Goal: Task Accomplishment & Management: Manage account settings

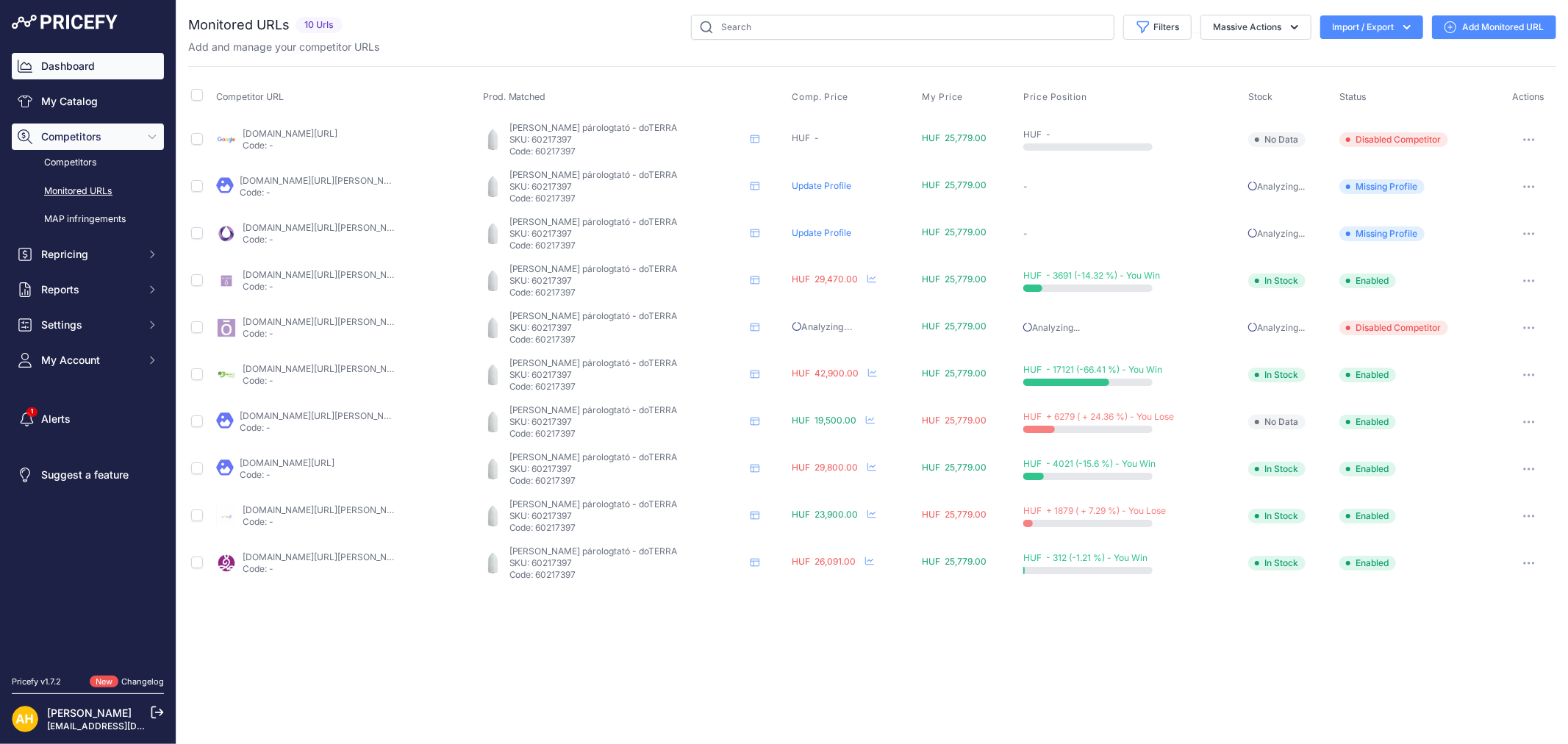
click at [68, 62] on link "Dashboard" at bounding box center [88, 66] width 152 height 26
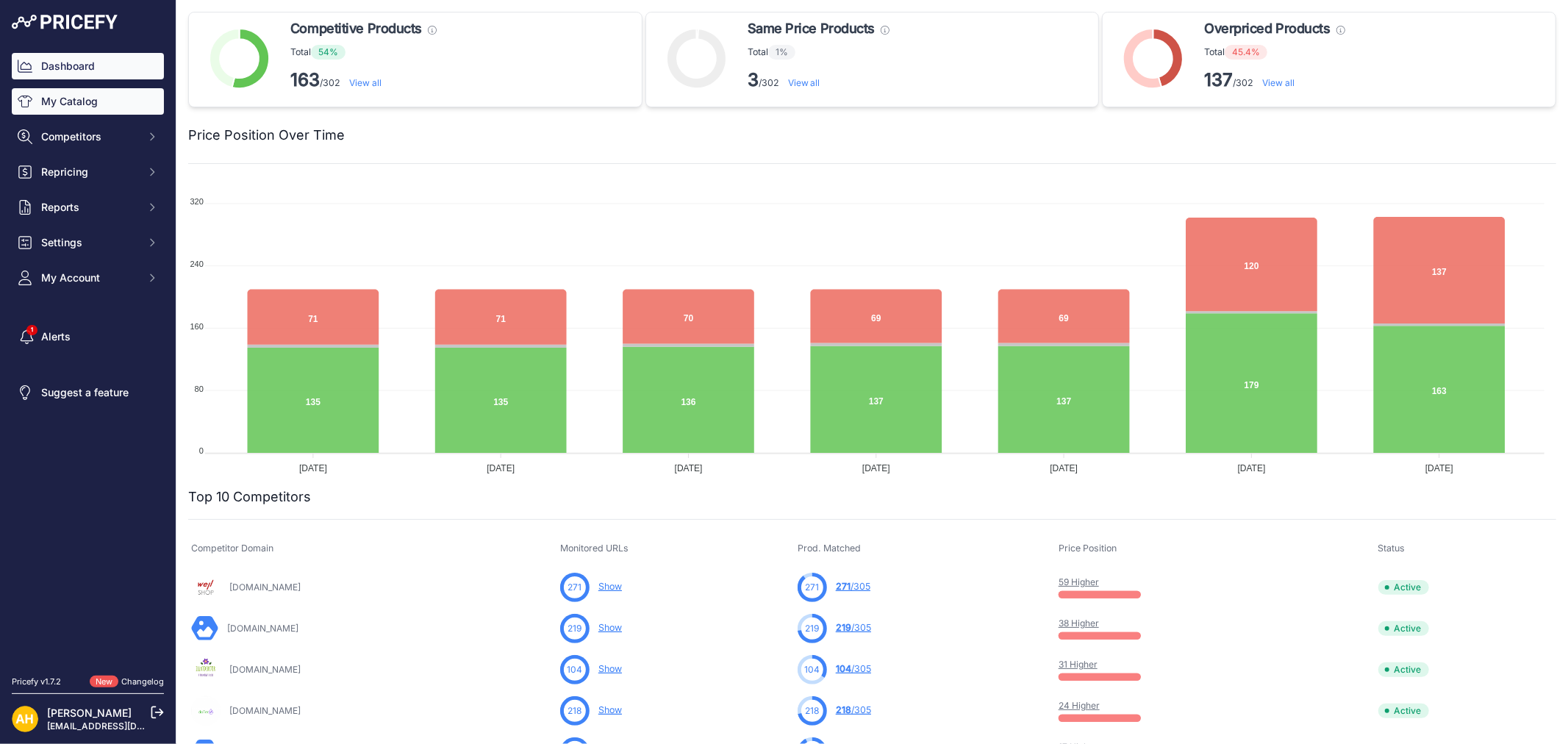
click at [89, 107] on link "My Catalog" at bounding box center [88, 102] width 152 height 26
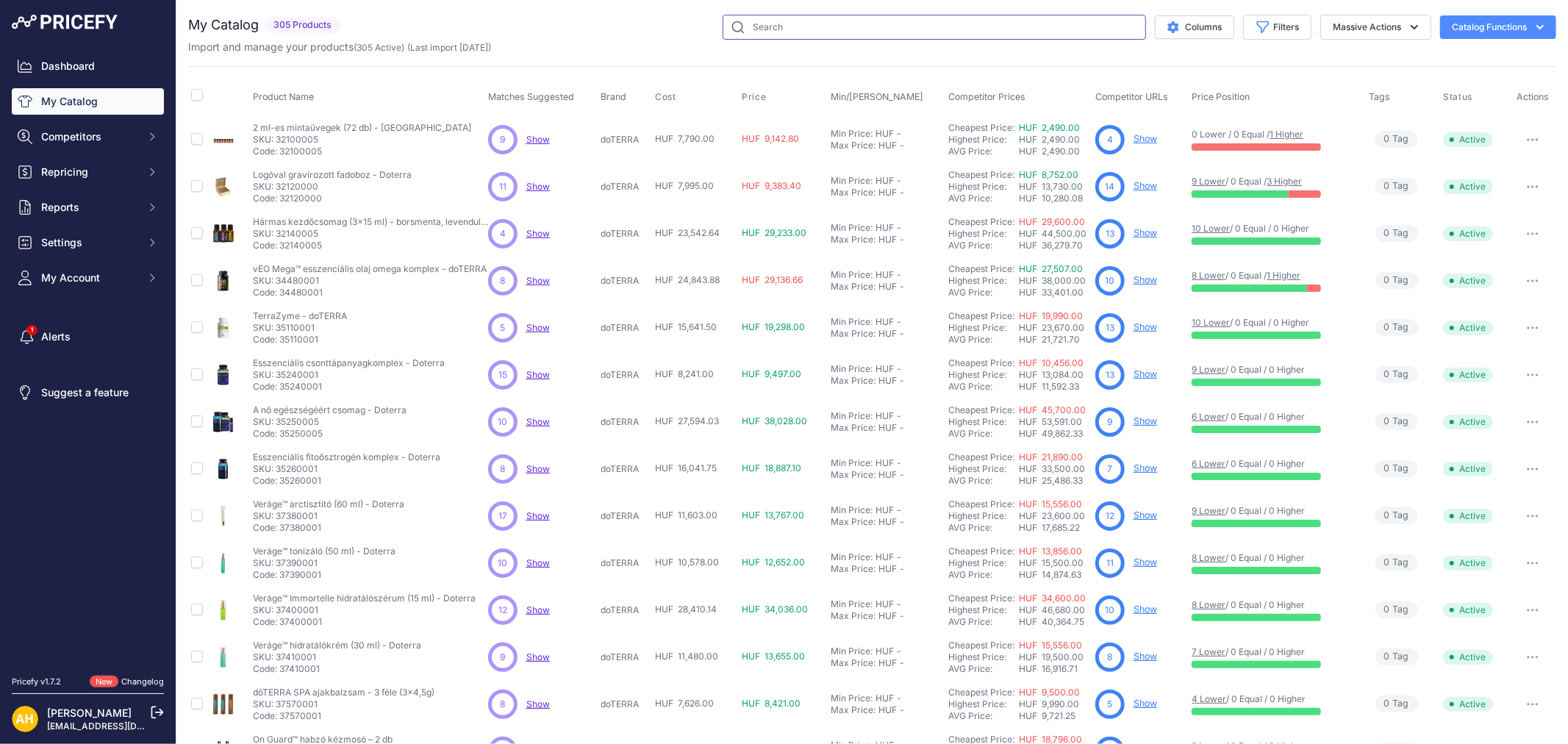
click at [863, 33] on input "text" at bounding box center [934, 27] width 423 height 25
paste input "60204659"
type input "60204659"
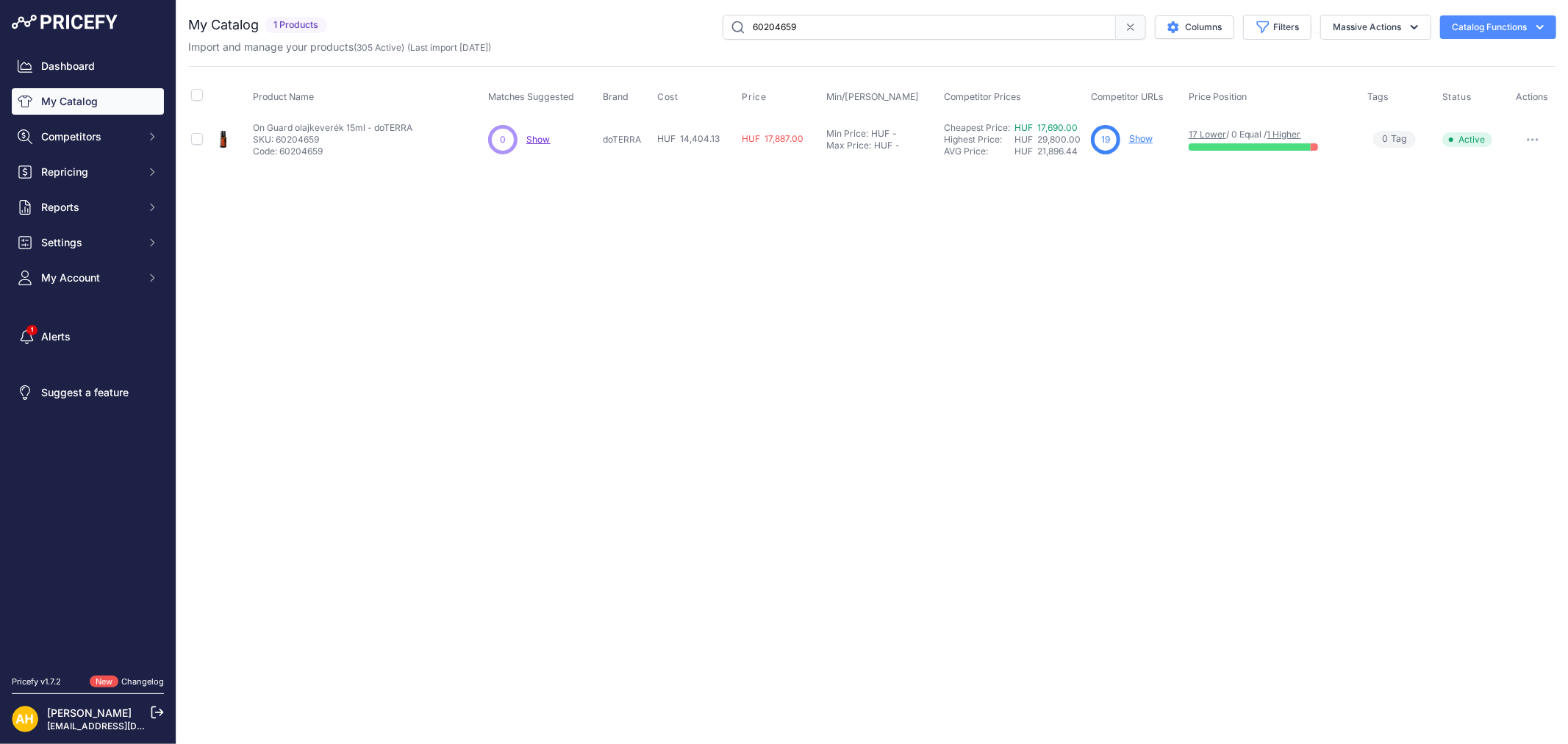
drag, startPoint x: 1126, startPoint y: 136, endPoint x: 1138, endPoint y: 138, distance: 12.2
click at [1479, 25] on button "Catalog Functions" at bounding box center [1497, 27] width 116 height 23
click at [1453, 58] on span "Import Additional Info" at bounding box center [1469, 58] width 89 height 12
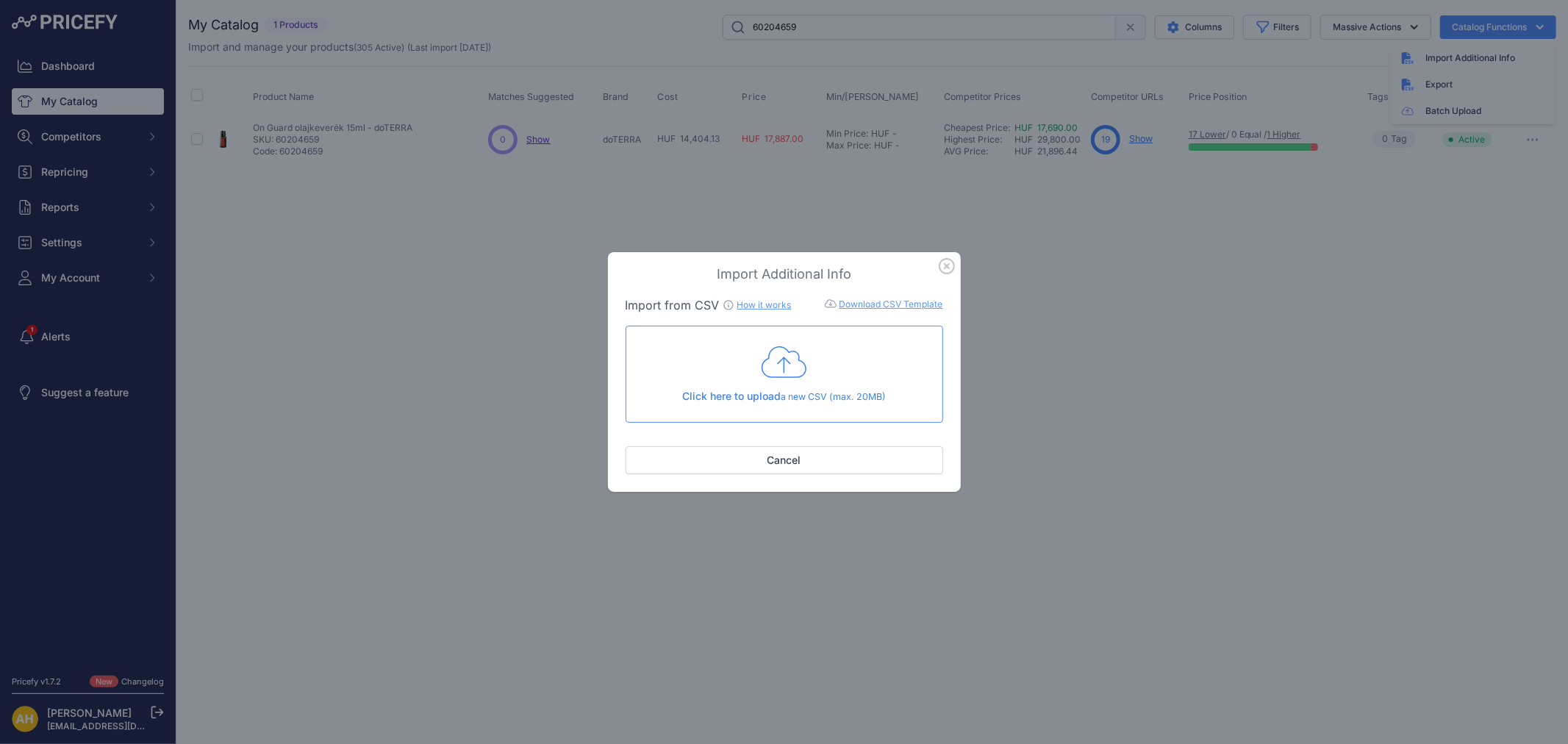
click at [768, 376] on icon at bounding box center [784, 362] width 46 height 37
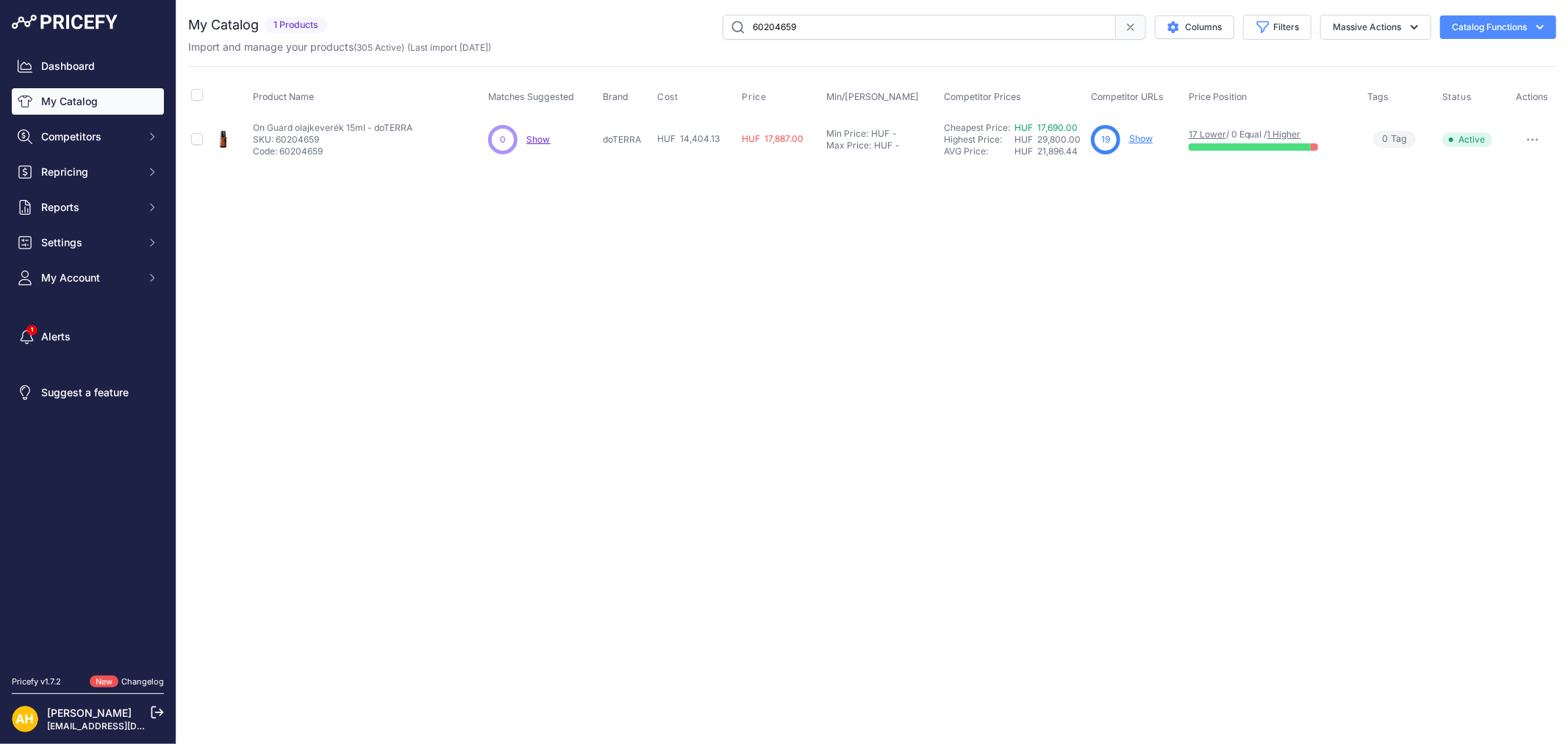
click at [82, 99] on link "My Catalog" at bounding box center [88, 102] width 152 height 26
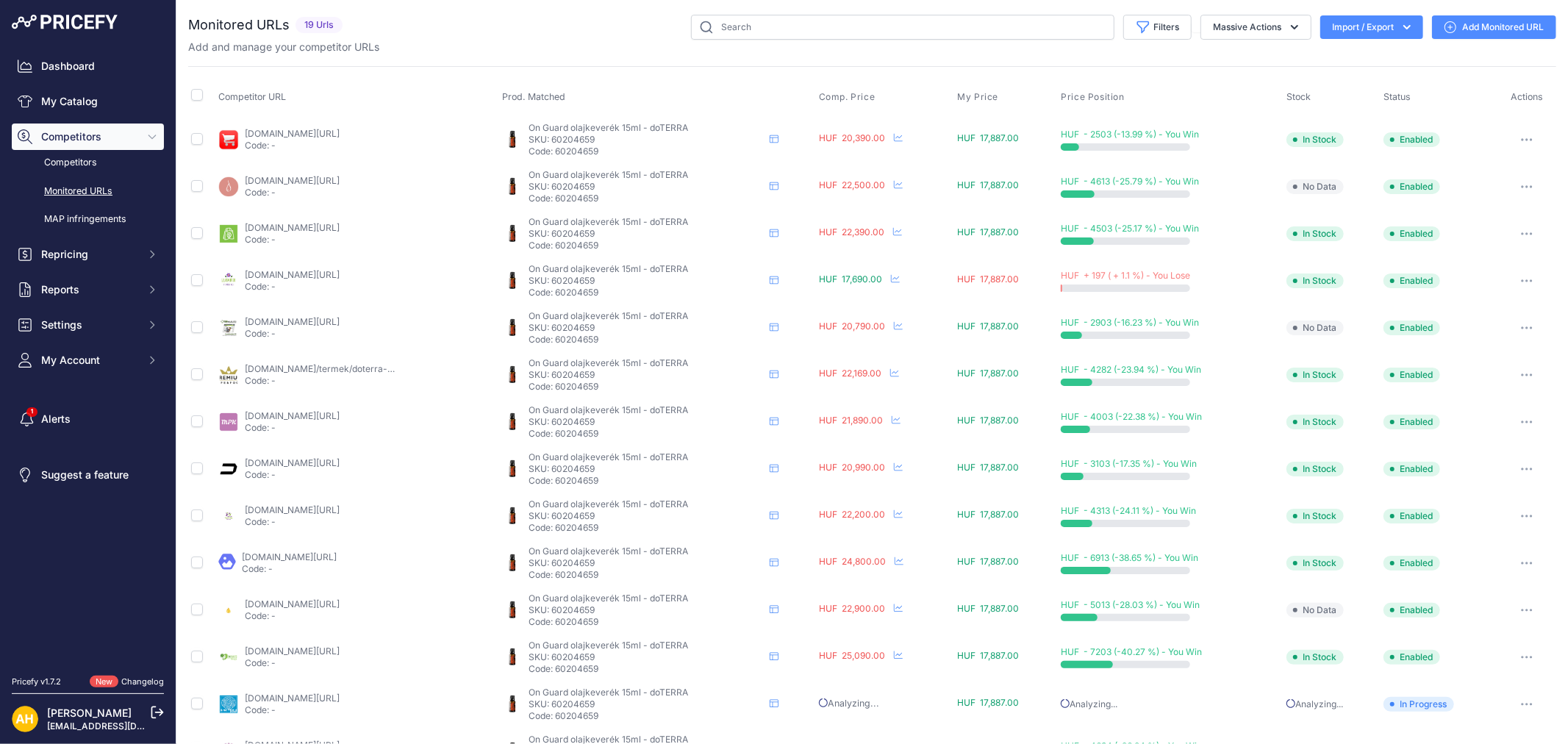
click at [570, 141] on p "SKU: 60204659" at bounding box center [646, 139] width 235 height 12
copy p "60204659"
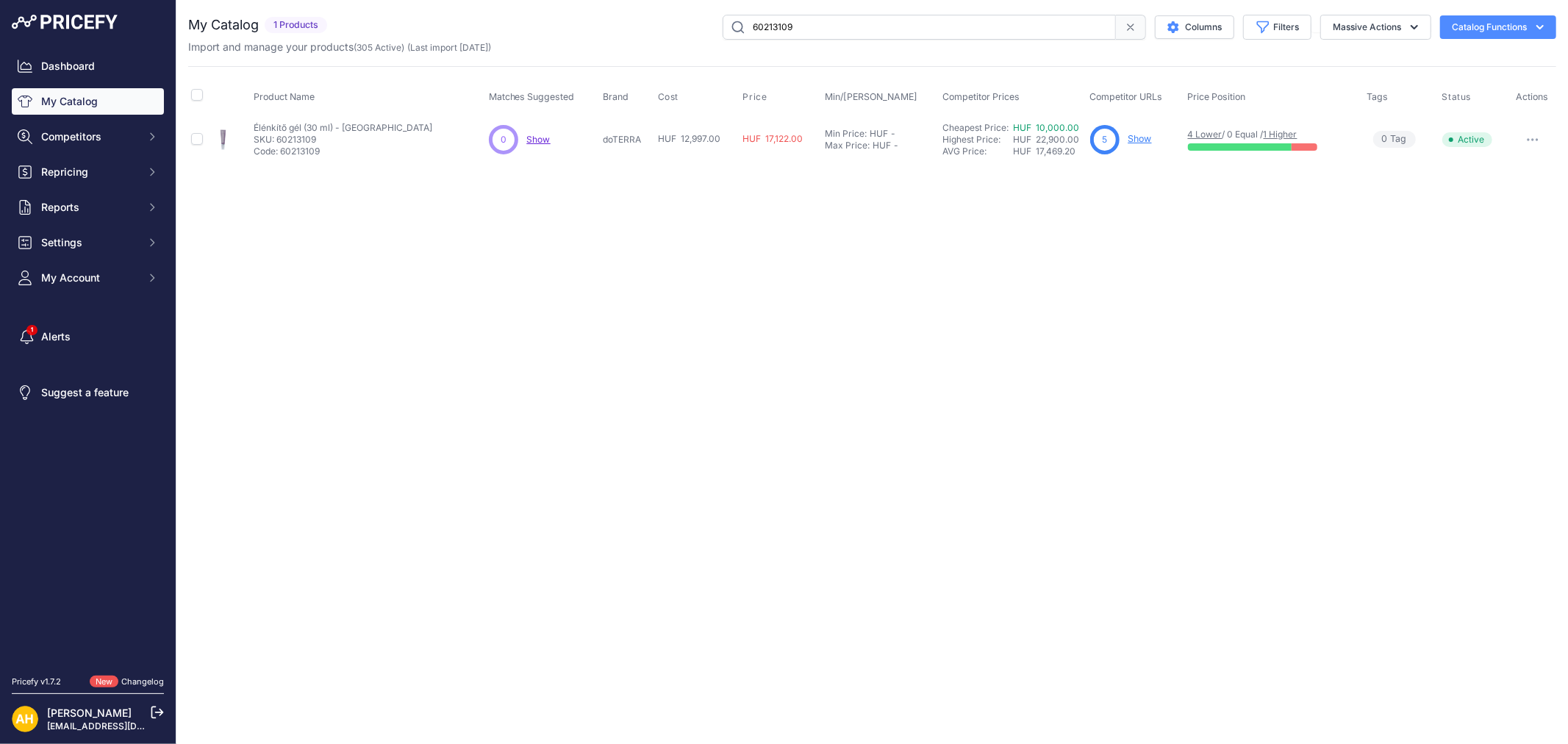
click at [767, 34] on input "60213109" at bounding box center [919, 27] width 393 height 25
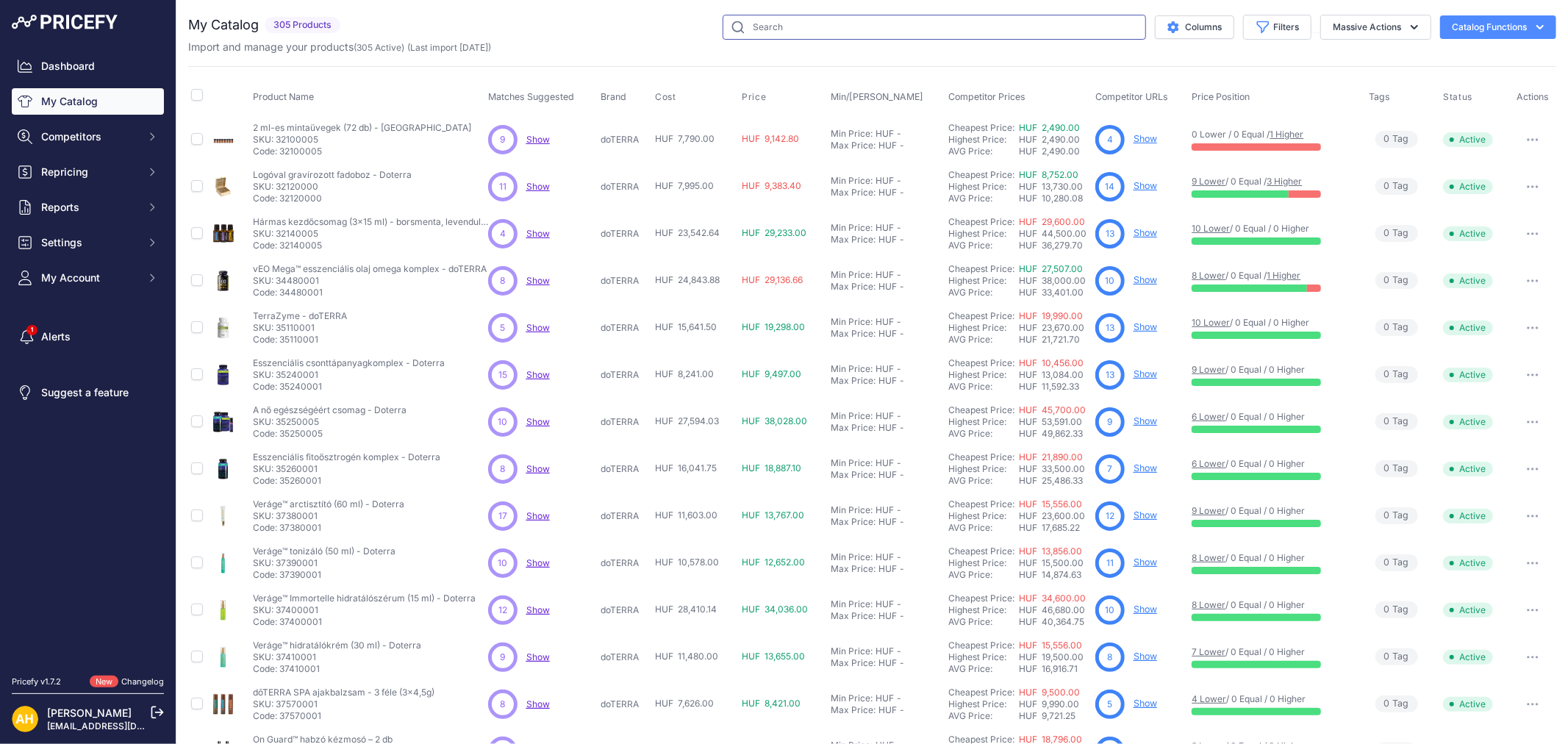
click at [784, 25] on input "text" at bounding box center [934, 27] width 423 height 25
paste input "60204659"
type input "60204659"
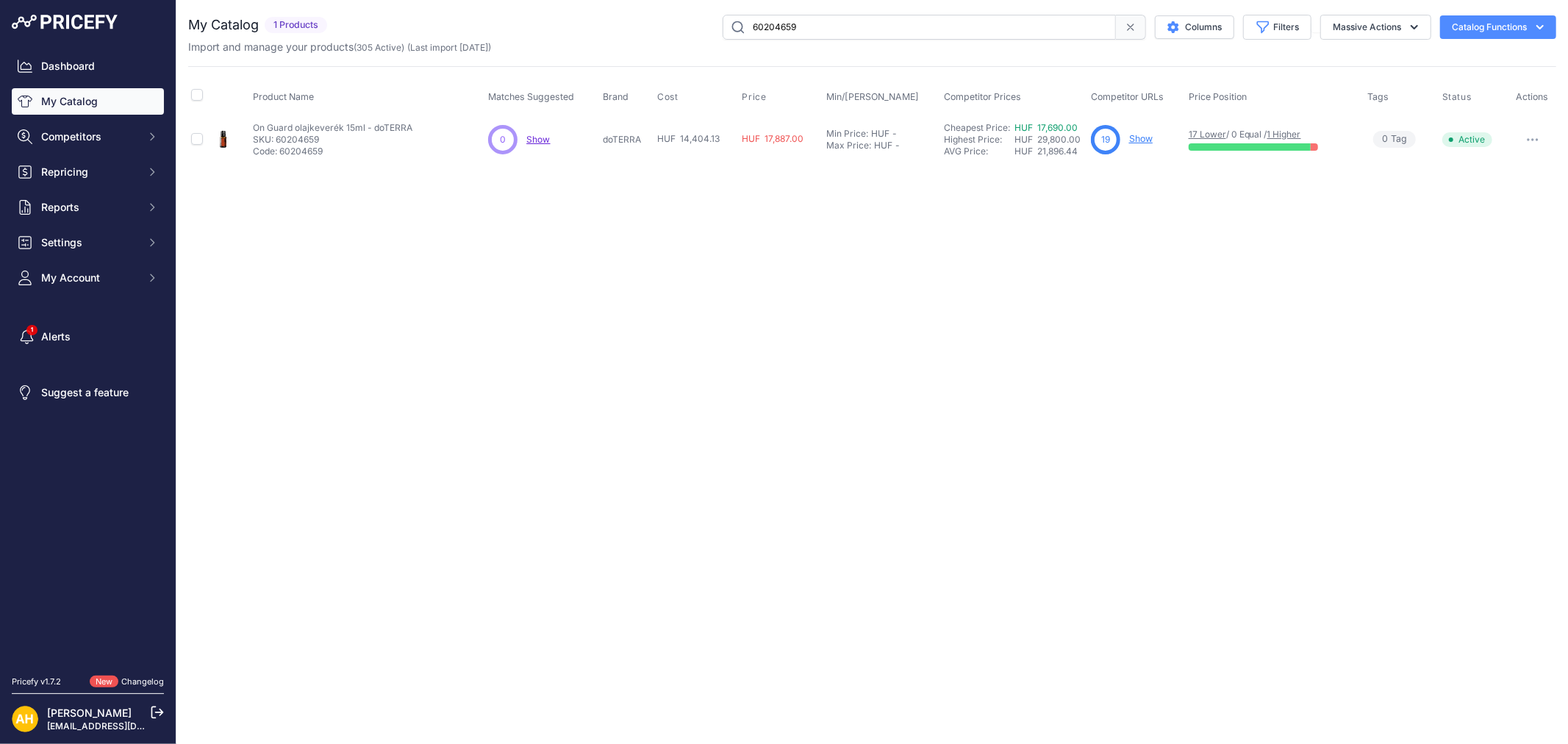
click at [79, 98] on link "My Catalog" at bounding box center [88, 102] width 152 height 26
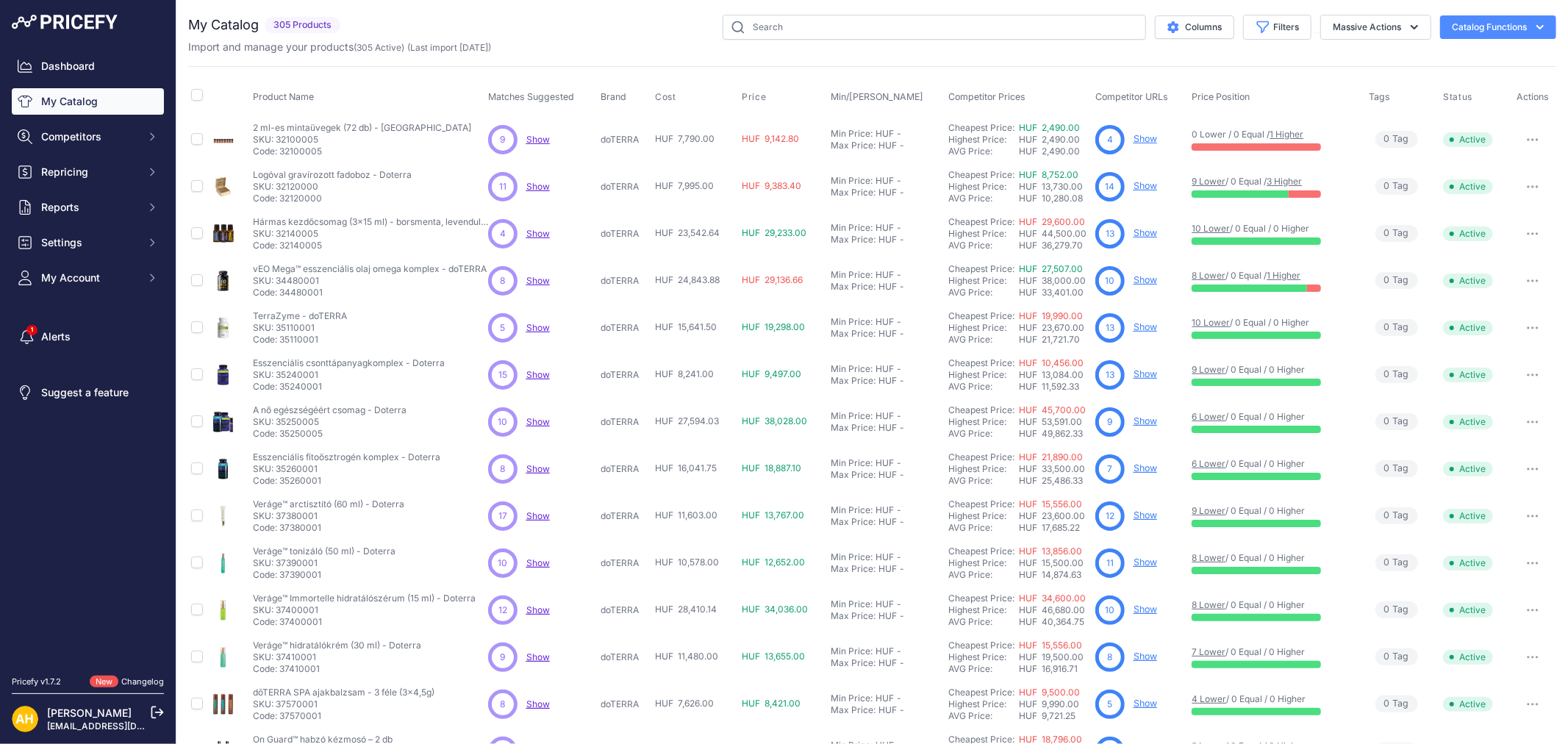
click at [1473, 25] on button "Catalog Functions" at bounding box center [1497, 27] width 116 height 23
click at [1455, 22] on button "Catalog Functions" at bounding box center [1497, 27] width 116 height 23
click at [1473, 24] on button "Catalog Functions" at bounding box center [1497, 27] width 116 height 23
click at [1433, 83] on div "Export" at bounding box center [1472, 85] width 165 height 26
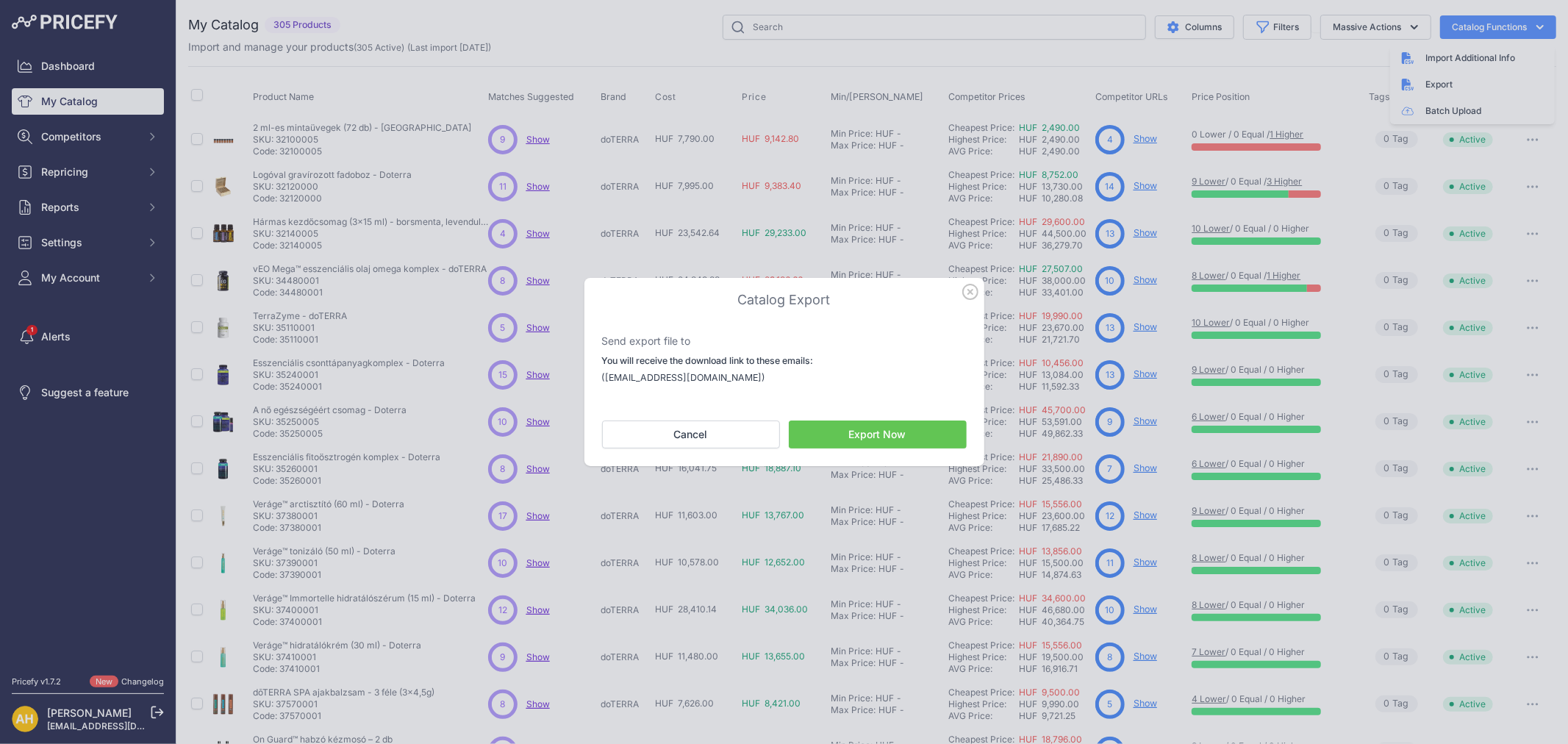
click at [869, 438] on button "Export Now" at bounding box center [877, 435] width 178 height 28
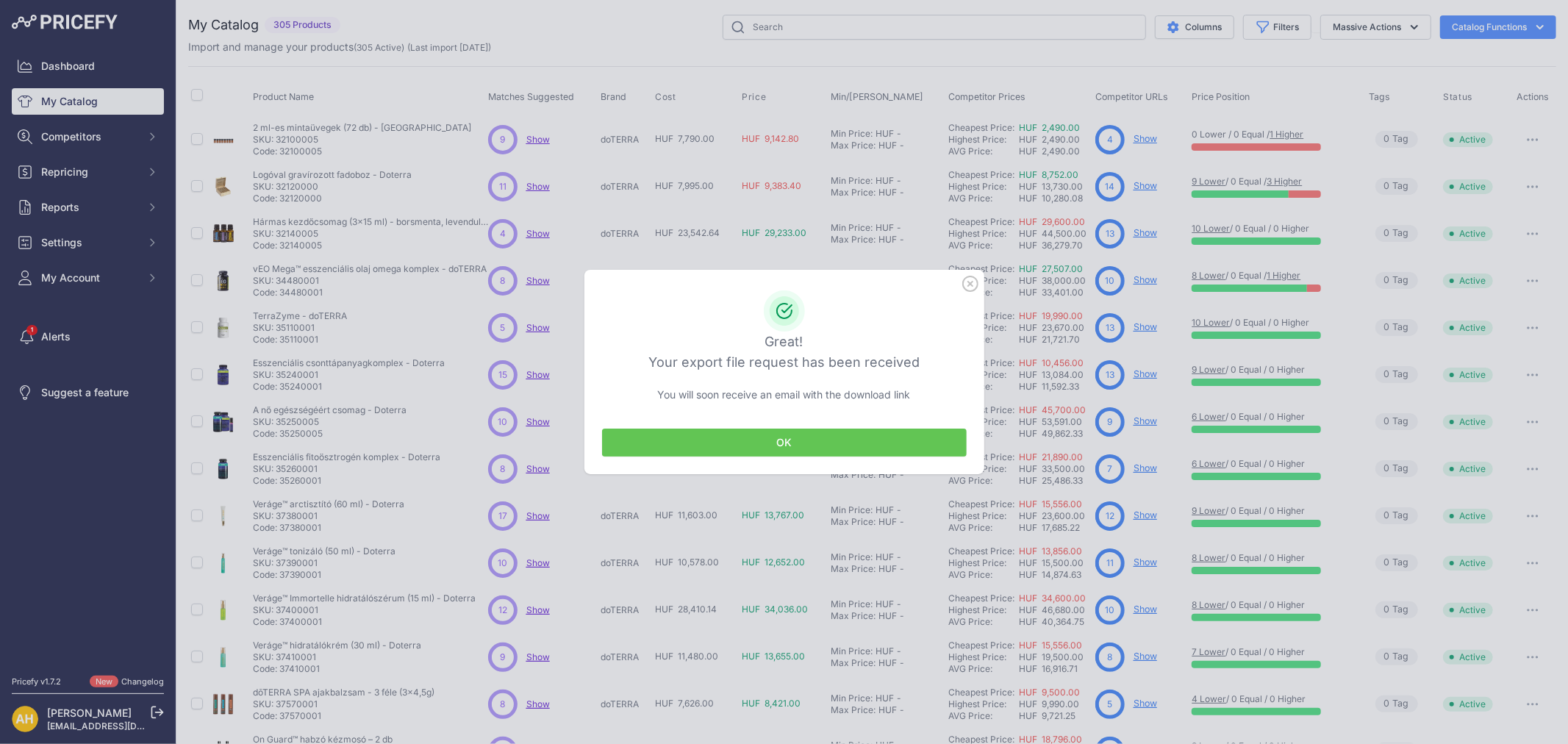
click at [782, 438] on button "OK" at bounding box center [784, 442] width 364 height 28
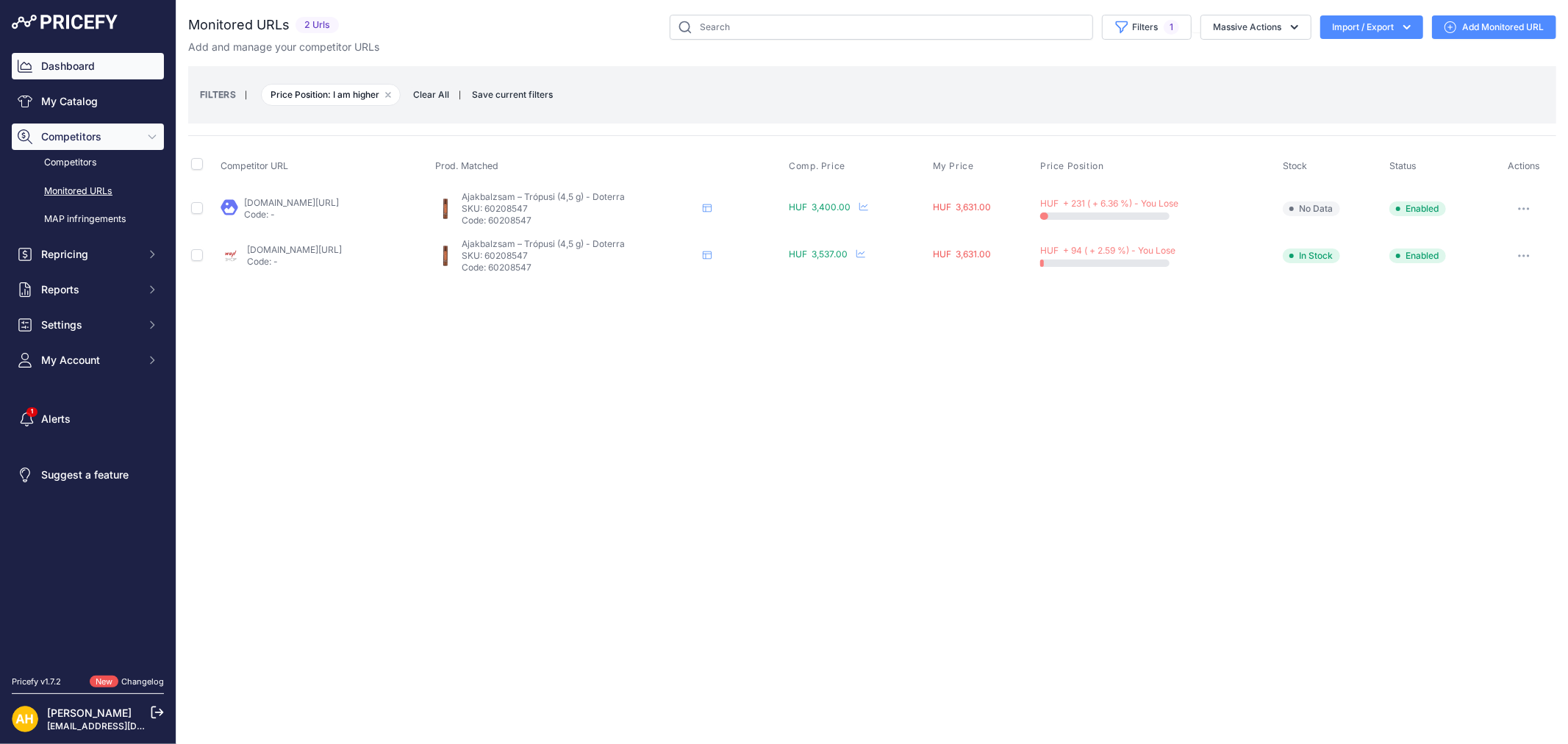
click at [78, 61] on link "Dashboard" at bounding box center [88, 66] width 152 height 26
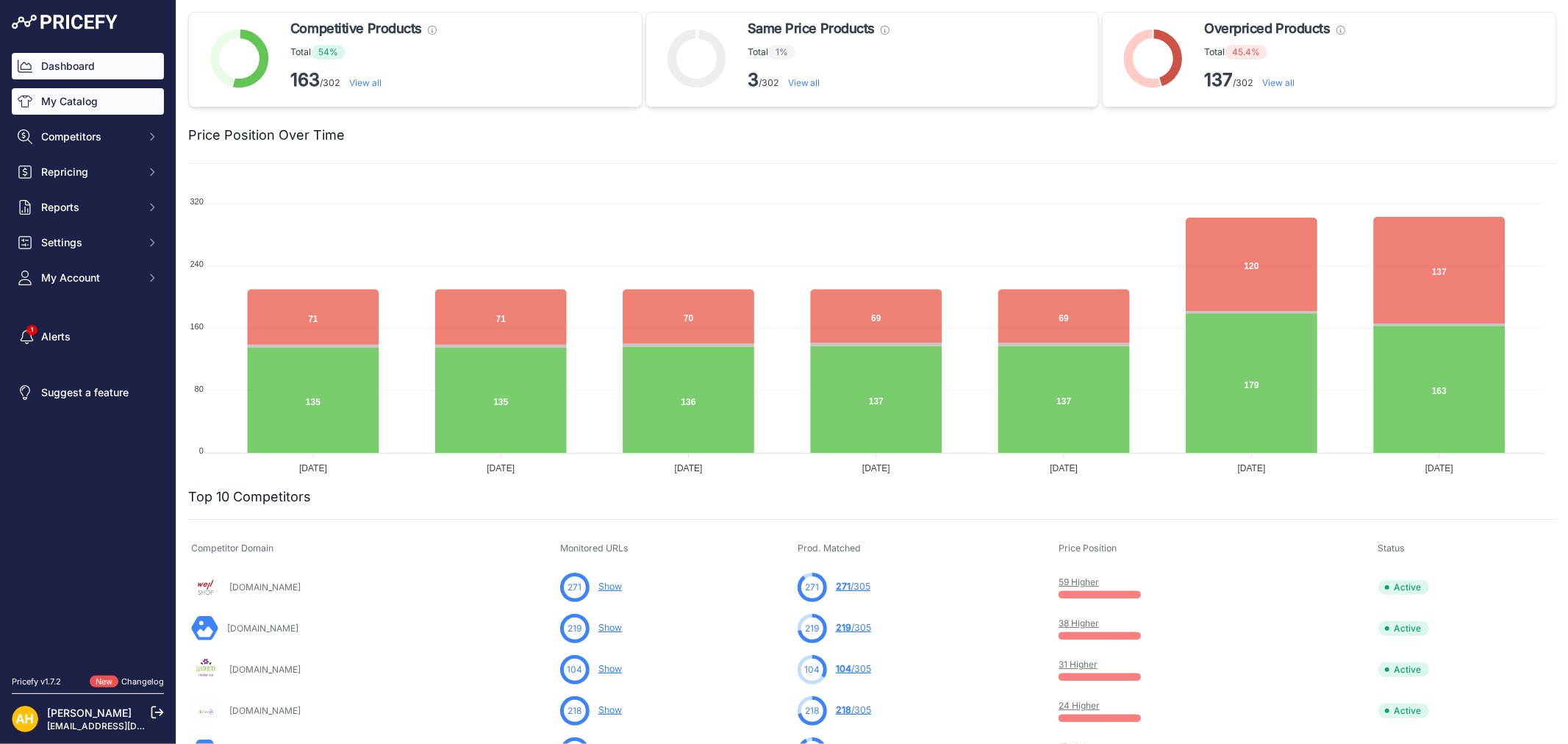
click at [64, 97] on link "My Catalog" at bounding box center [88, 102] width 152 height 26
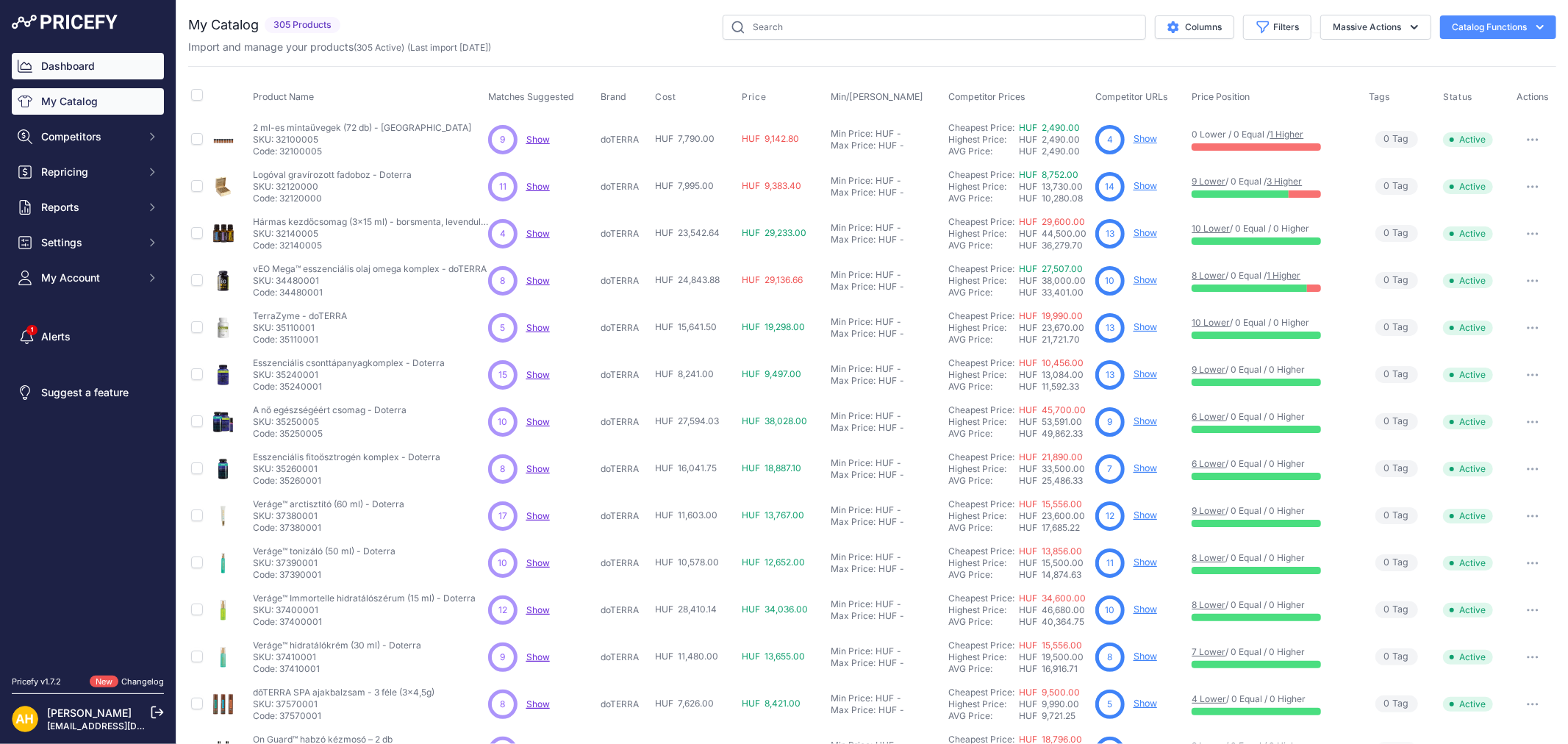
click at [75, 62] on link "Dashboard" at bounding box center [88, 66] width 152 height 26
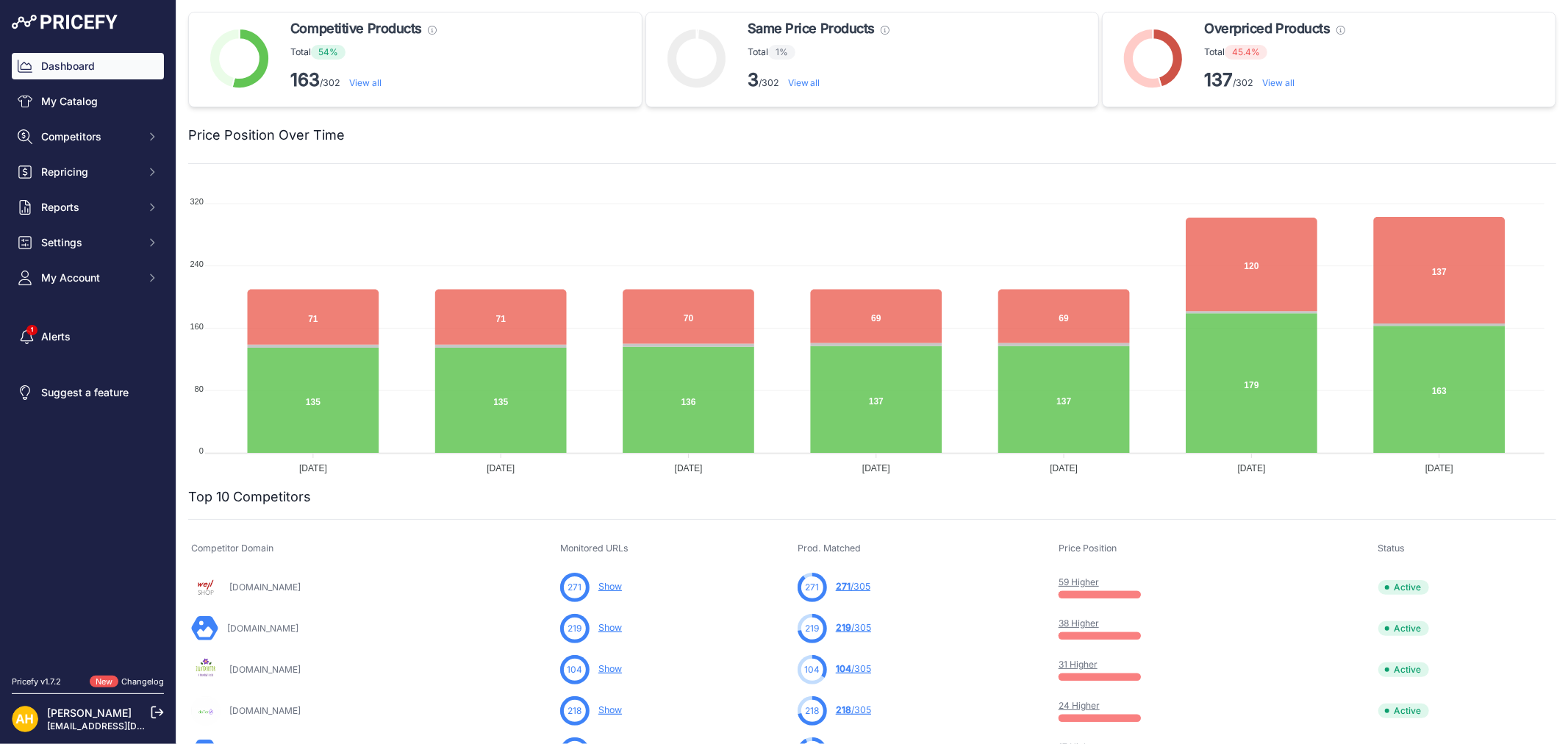
click at [1080, 582] on link "59 Higher" at bounding box center [1078, 582] width 40 height 11
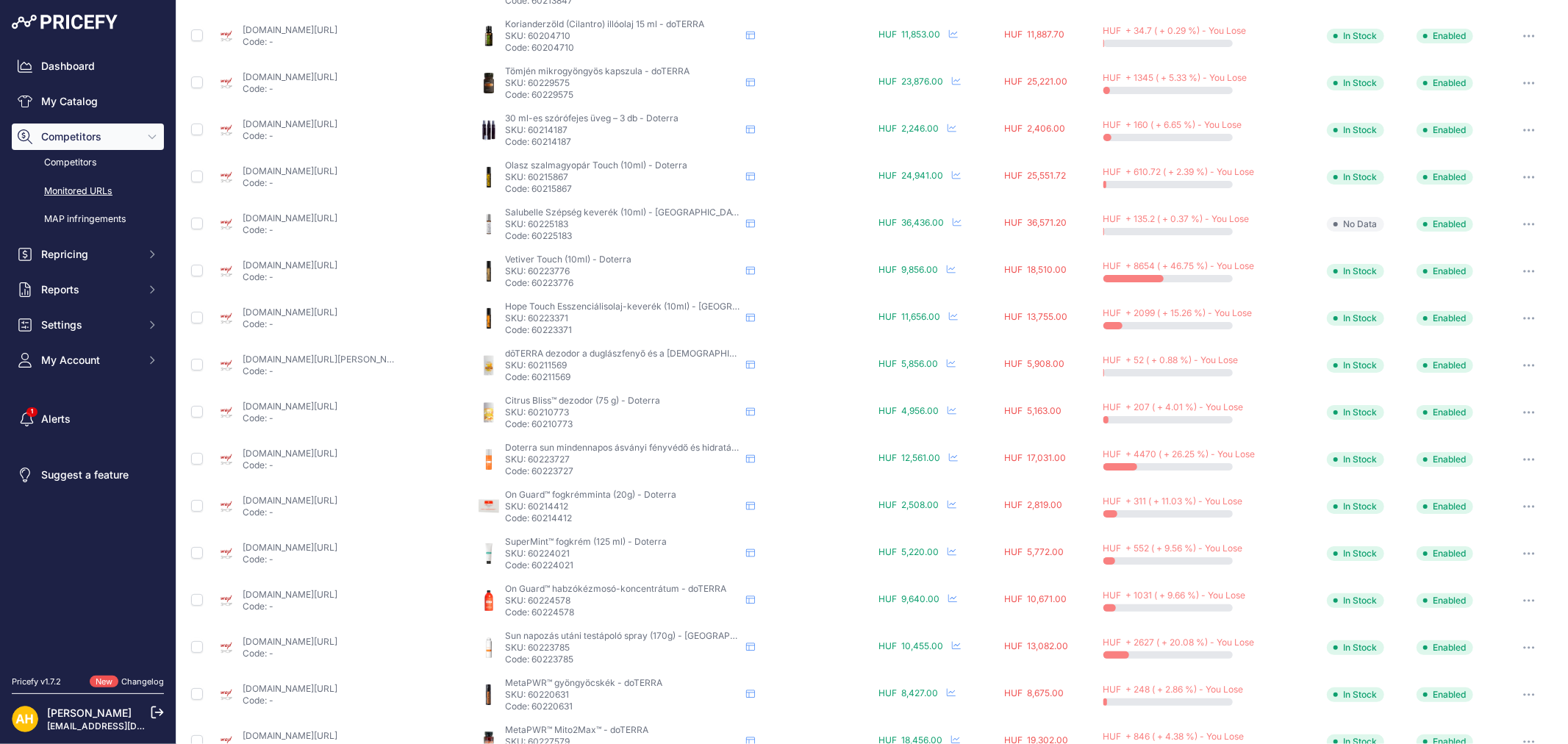
scroll to position [457, 0]
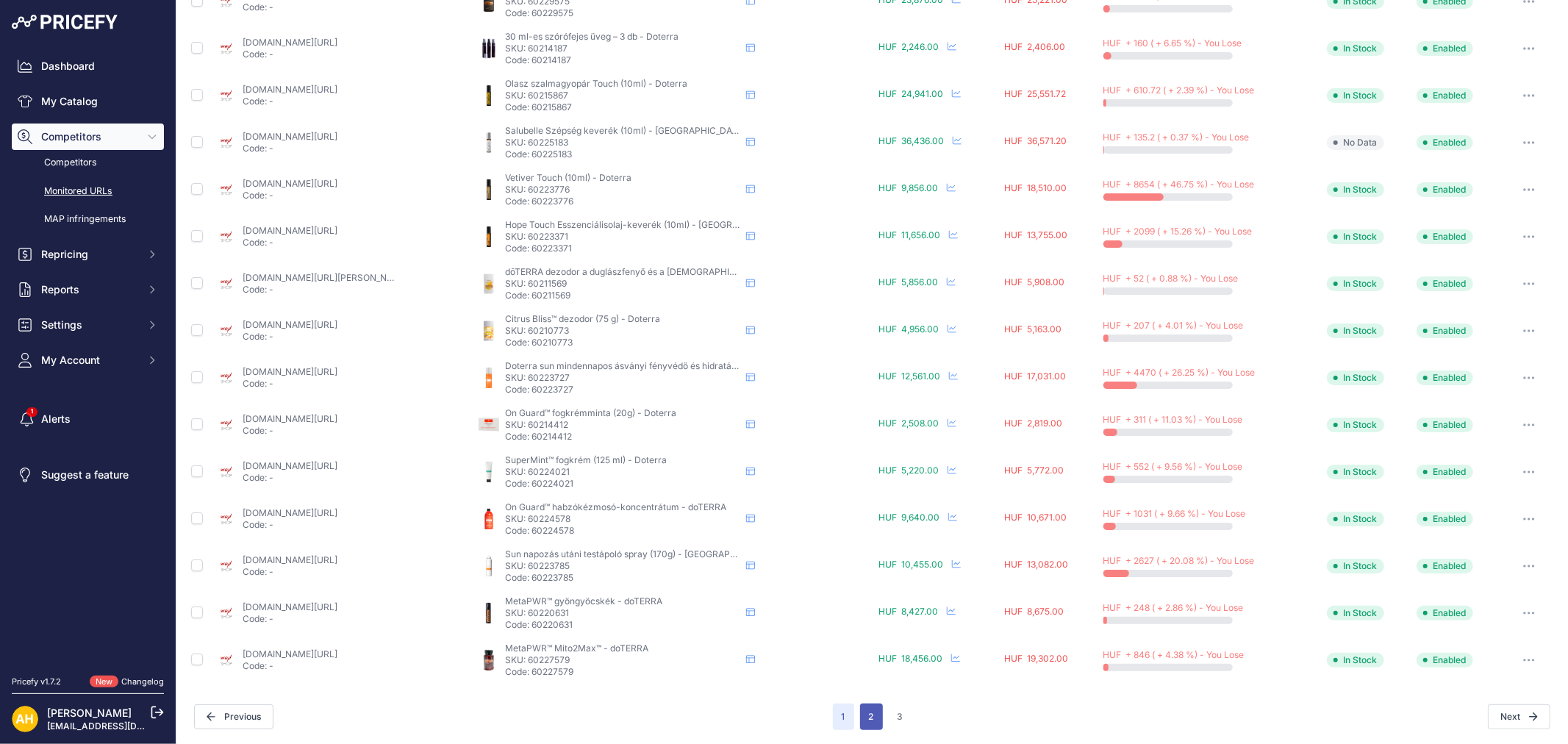
click at [868, 717] on button "2" at bounding box center [871, 717] width 23 height 26
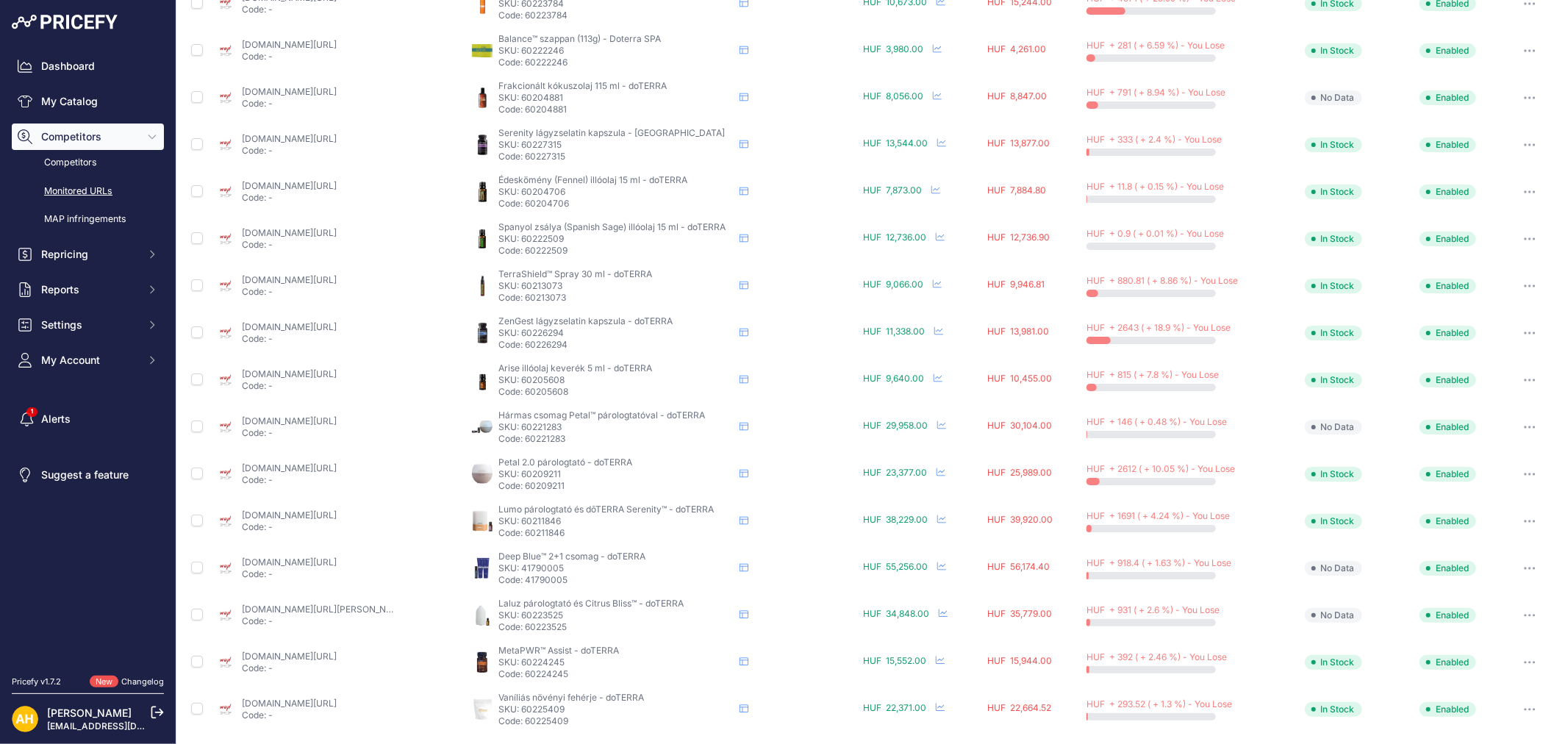
scroll to position [457, 0]
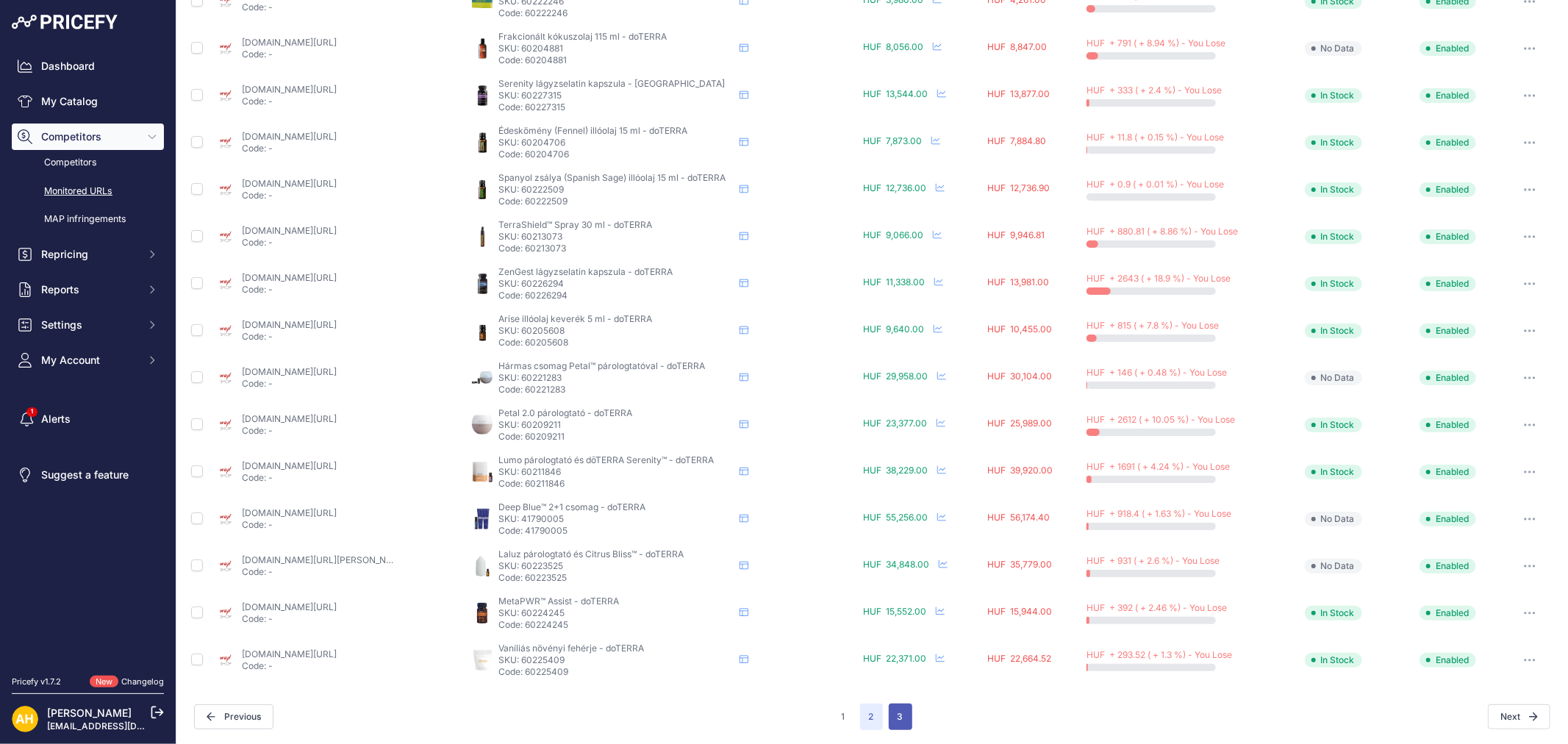
click at [899, 712] on button "3" at bounding box center [901, 717] width 23 height 26
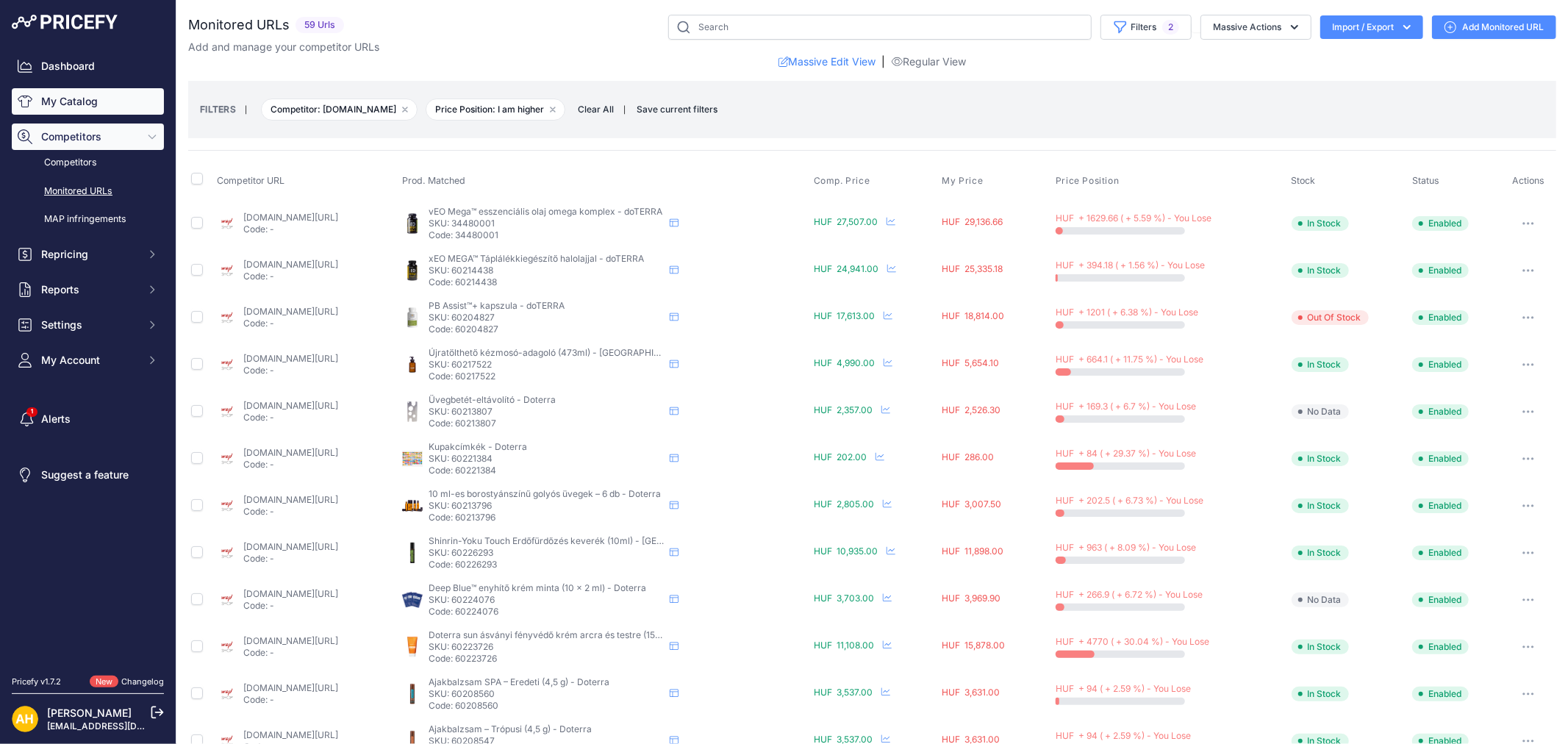
click at [77, 103] on link "My Catalog" at bounding box center [88, 102] width 152 height 26
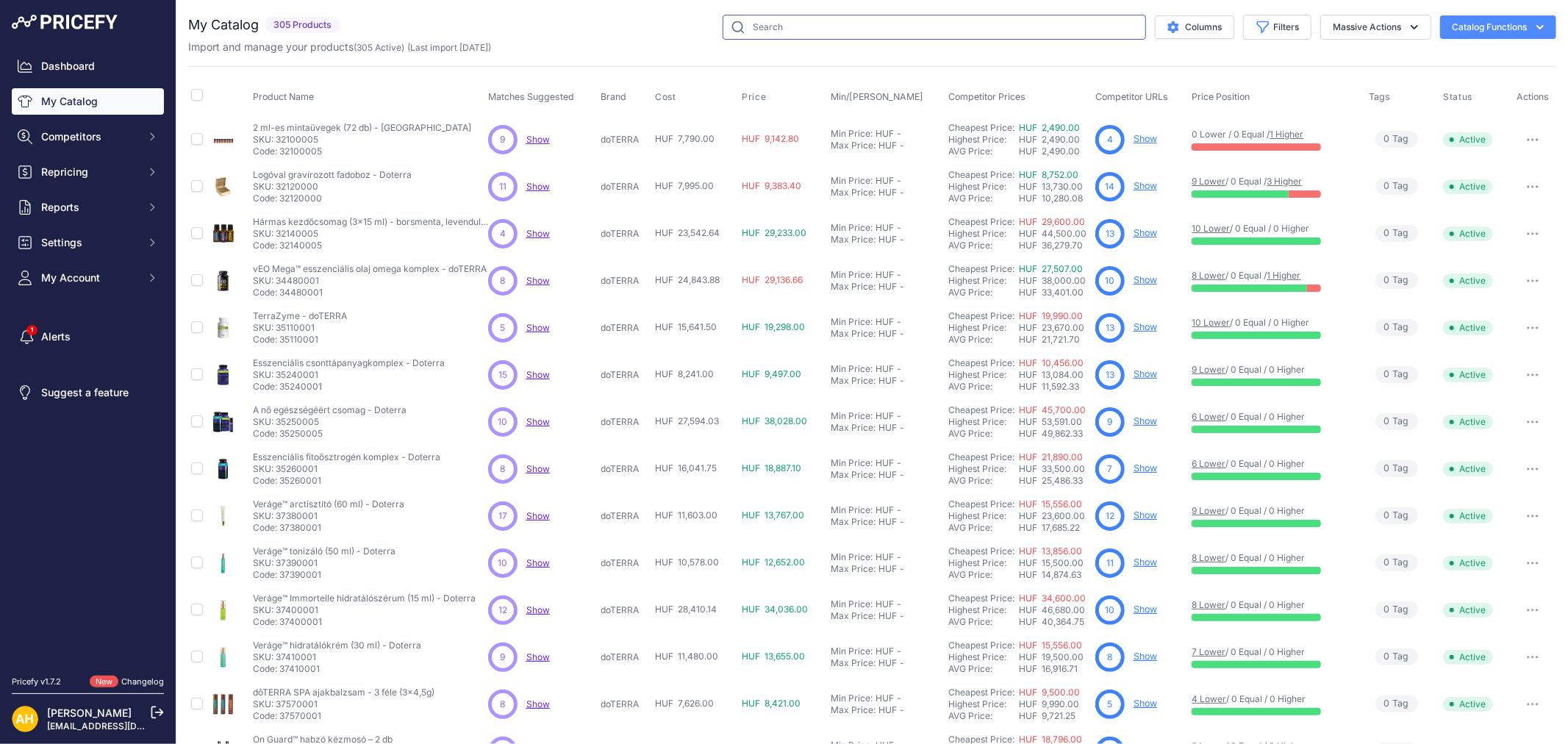
click at [810, 23] on input "text" at bounding box center [934, 27] width 423 height 25
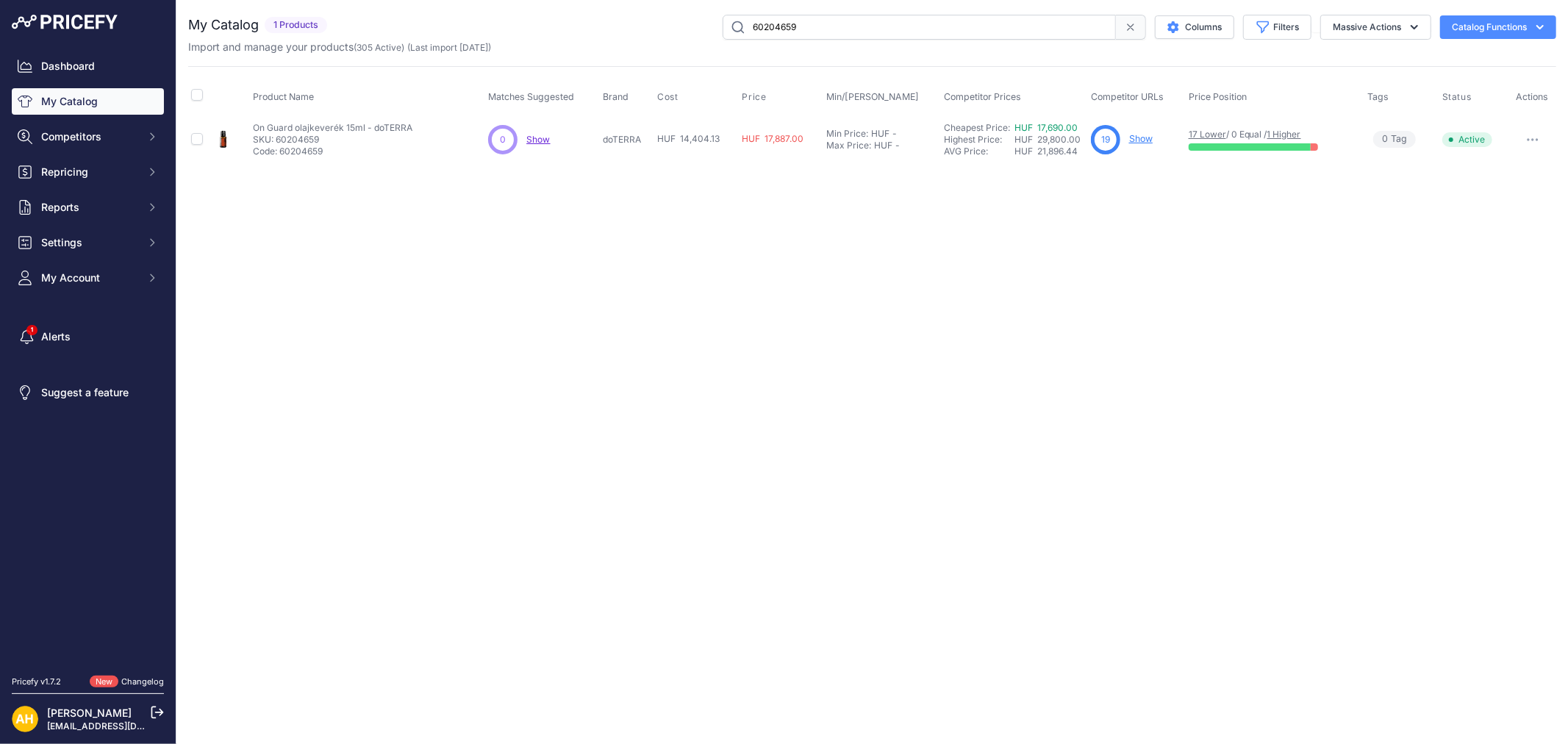
drag, startPoint x: 770, startPoint y: 25, endPoint x: 936, endPoint y: 34, distance: 166.2
click at [936, 34] on input "60204659" at bounding box center [919, 27] width 393 height 25
type input "60203777"
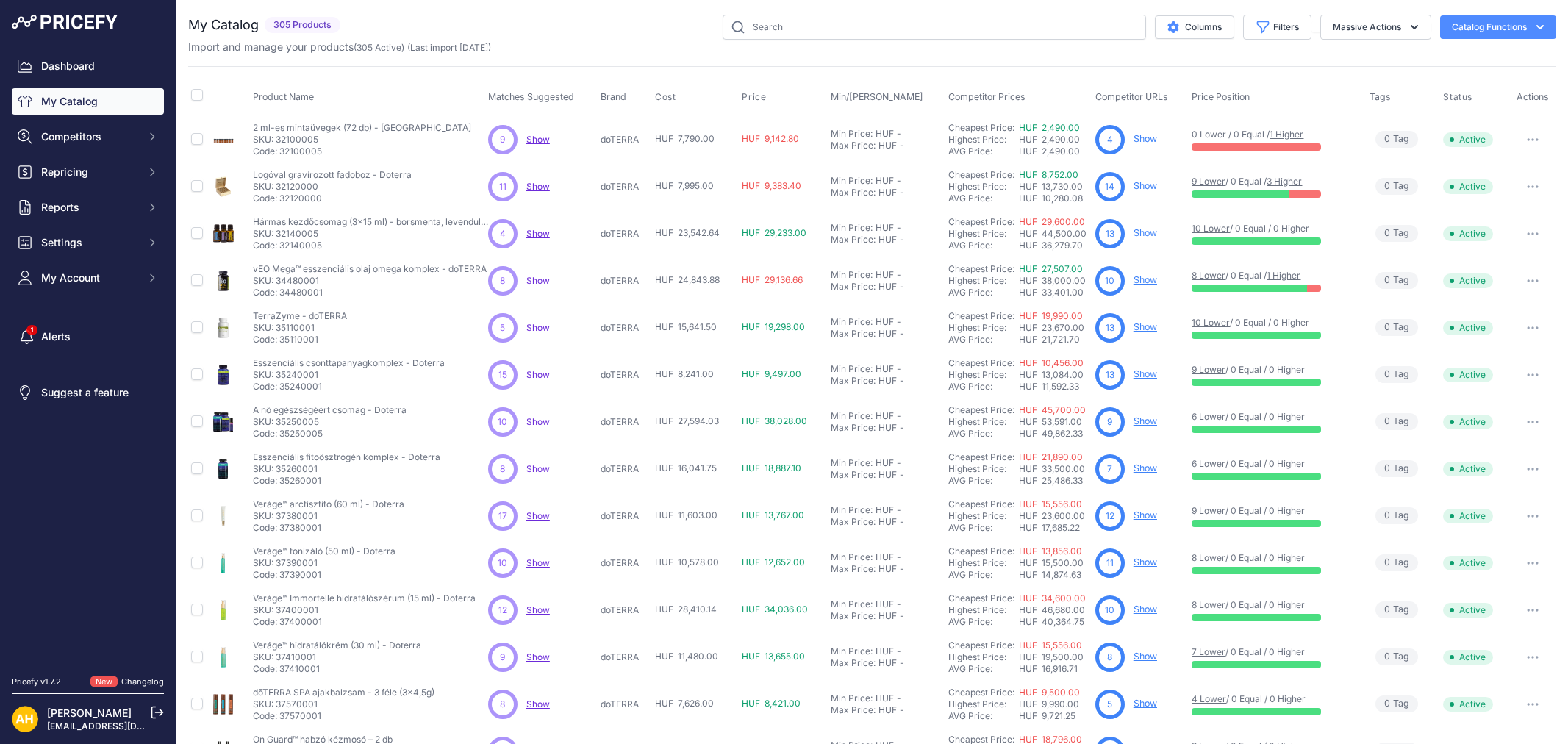
click at [1479, 30] on button "Catalog Functions" at bounding box center [1497, 27] width 116 height 23
click at [1443, 112] on link "Batch Upload" at bounding box center [1472, 111] width 165 height 26
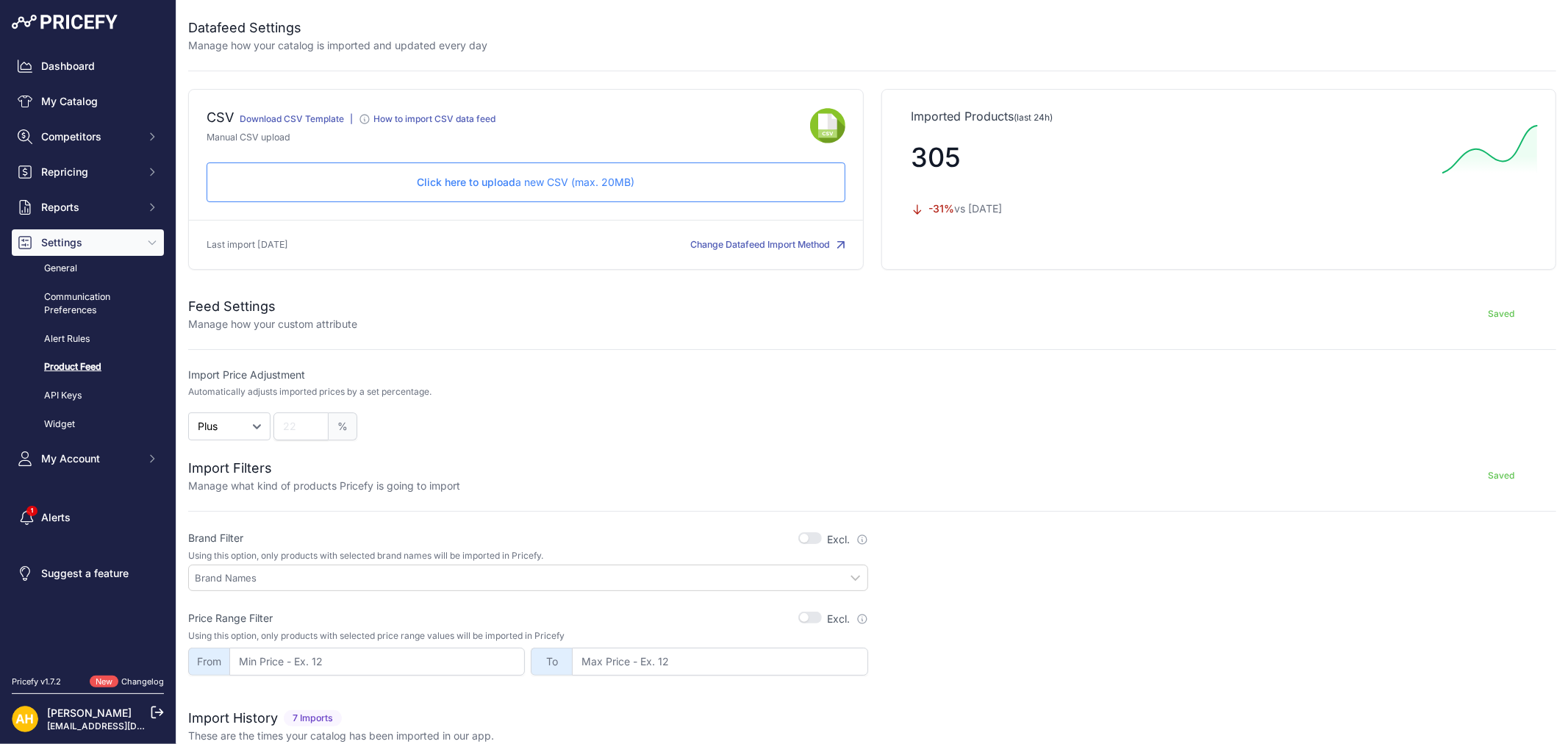
click at [486, 187] on span "Click here to upload" at bounding box center [465, 182] width 99 height 12
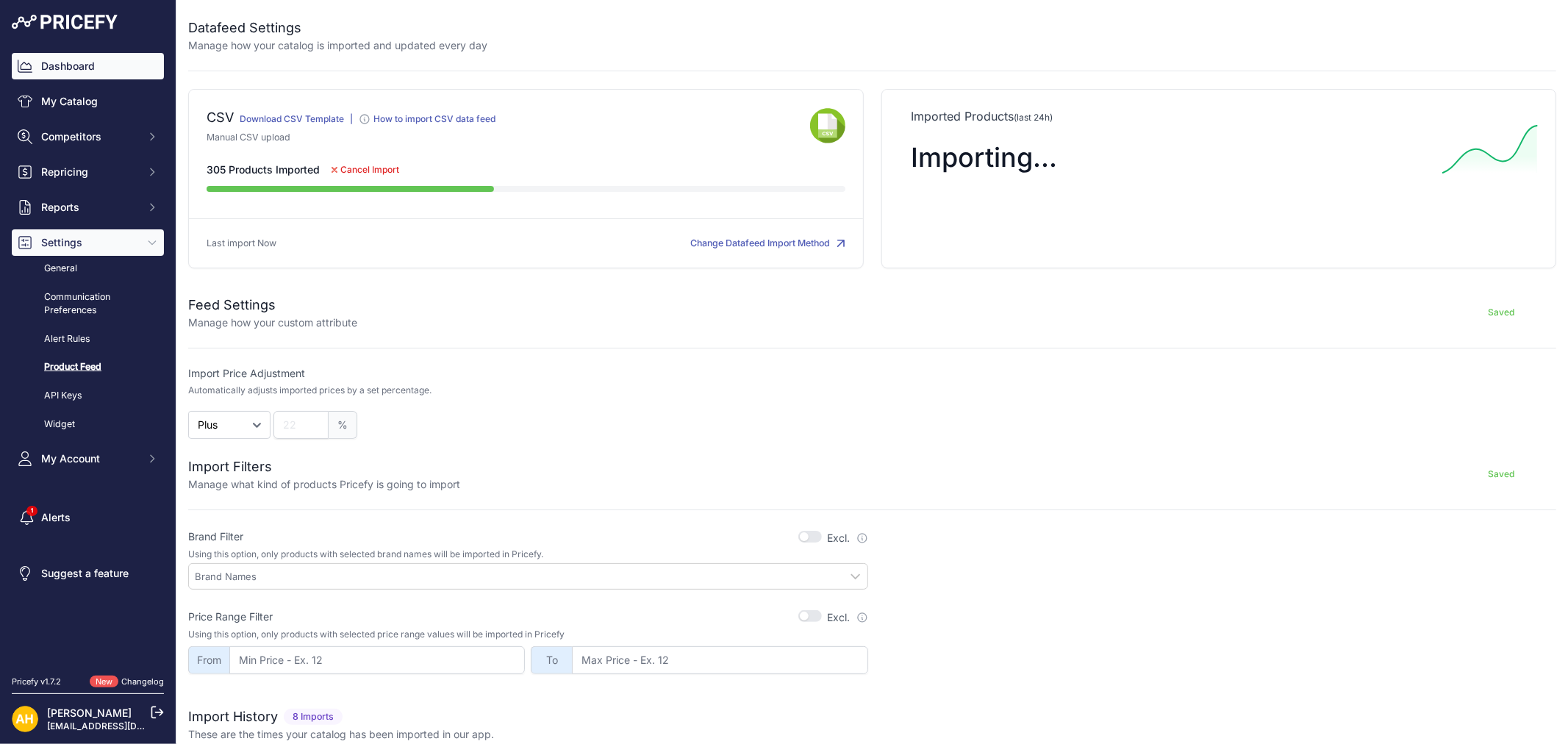
click at [75, 68] on link "Dashboard" at bounding box center [88, 66] width 152 height 26
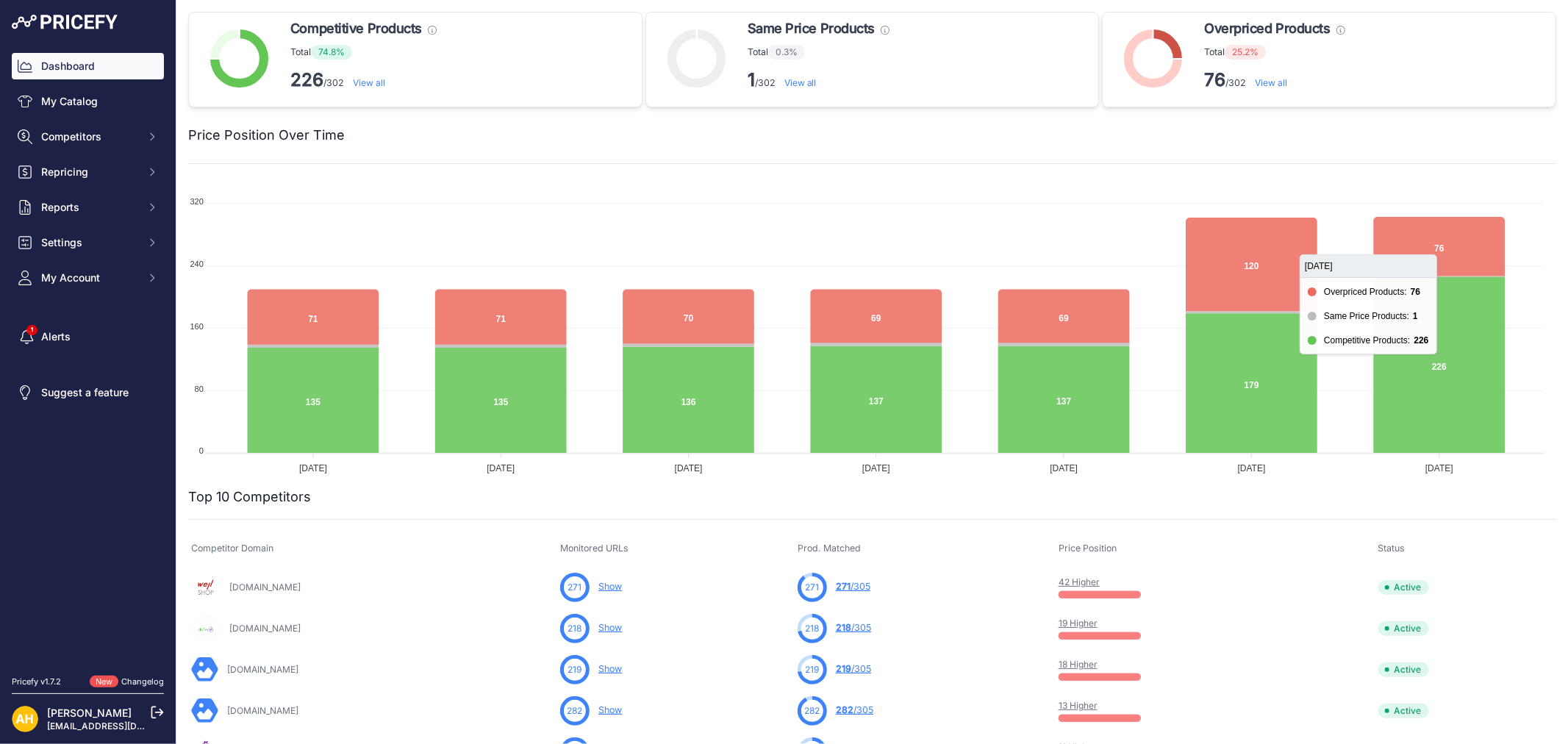
click at [1438, 244] on icon at bounding box center [1439, 246] width 131 height 60
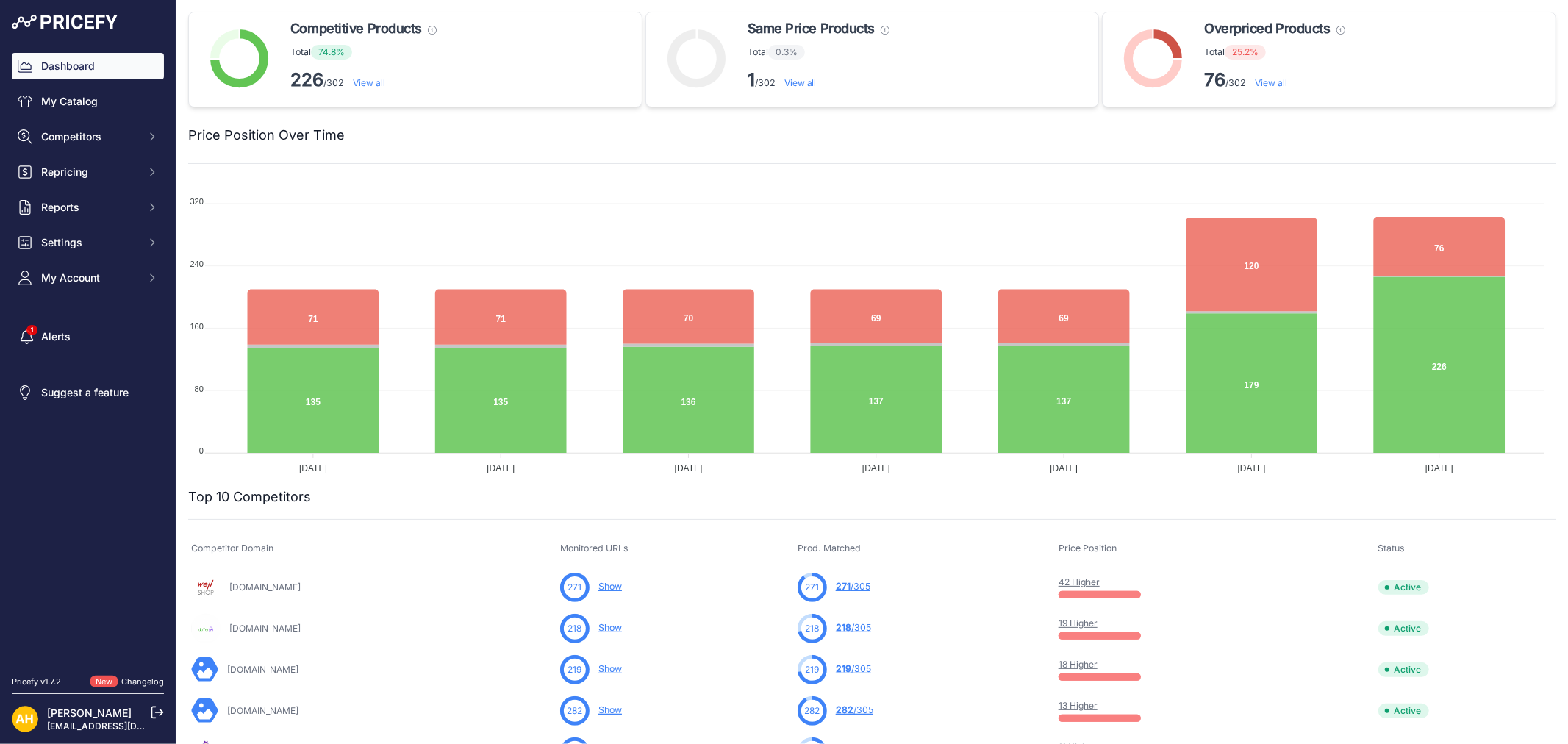
click at [1269, 86] on link "View all" at bounding box center [1271, 82] width 33 height 11
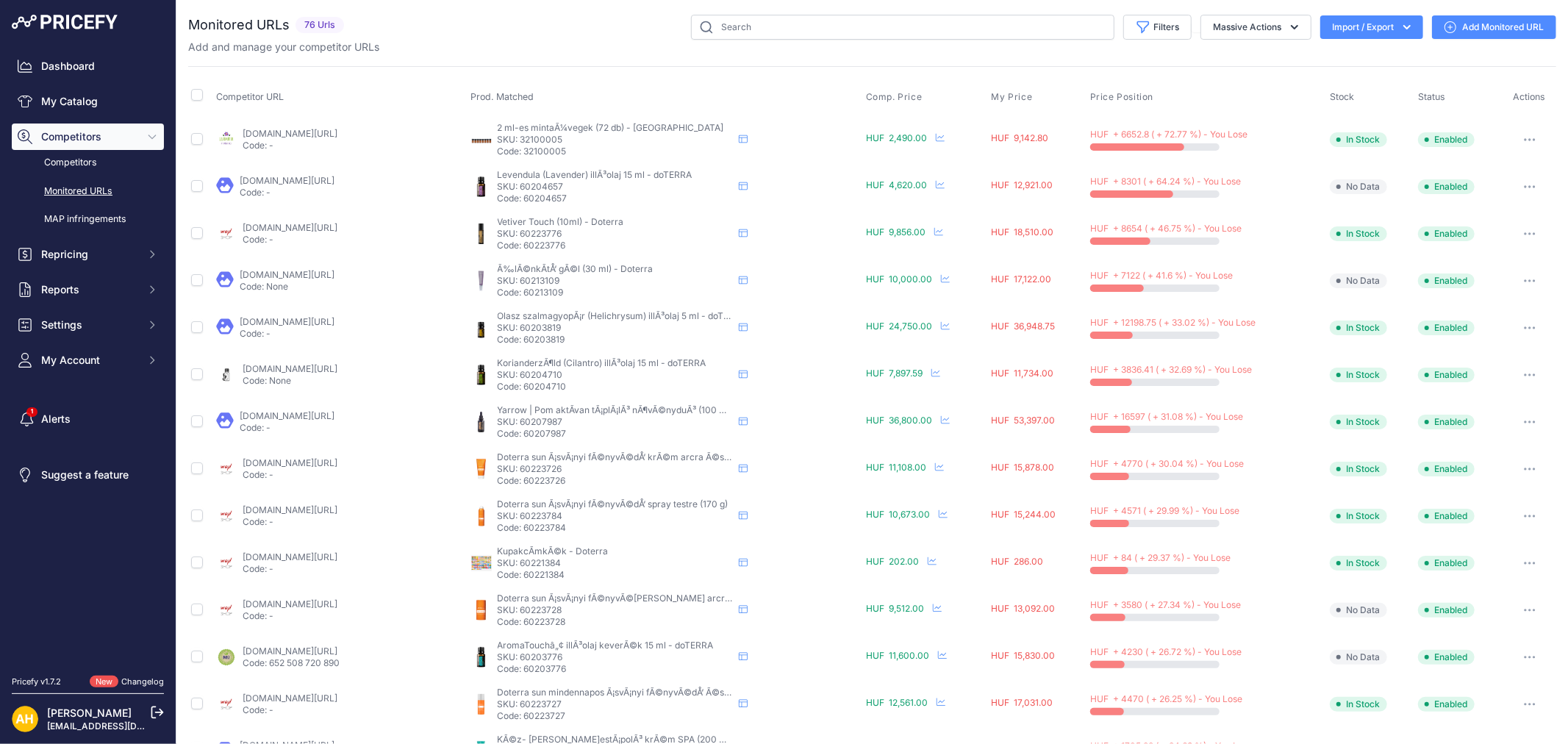
click at [337, 228] on link "wellshop.hu/doterra-keverek-olaj-motivate-touch-10-ml?prirule_jdsnikfkfjsd=8997" at bounding box center [290, 228] width 95 height 11
click at [70, 100] on link "My Catalog" at bounding box center [88, 102] width 152 height 26
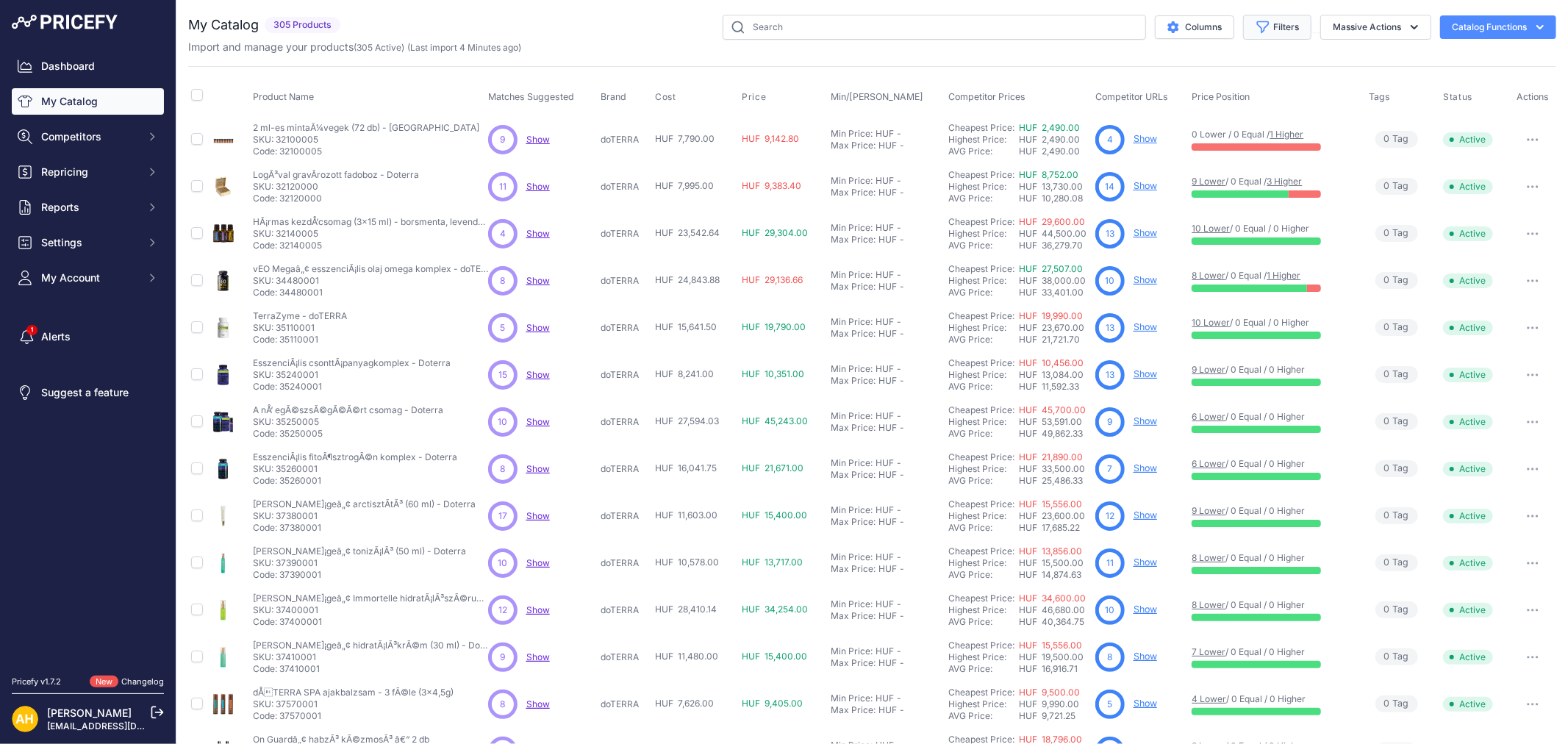
click at [1271, 28] on button "Filters" at bounding box center [1277, 27] width 68 height 25
click at [1220, 81] on select "All Status Only Enabled Only Disabled" at bounding box center [1229, 85] width 141 height 25
click at [1048, 69] on div "Product Name Matches Suggested Brand Cost" at bounding box center [872, 444] width 1368 height 756
click at [1282, 28] on button "Filters" at bounding box center [1277, 27] width 68 height 25
click at [1263, 147] on select "Select an option Matched Unmatched" at bounding box center [1229, 145] width 141 height 25
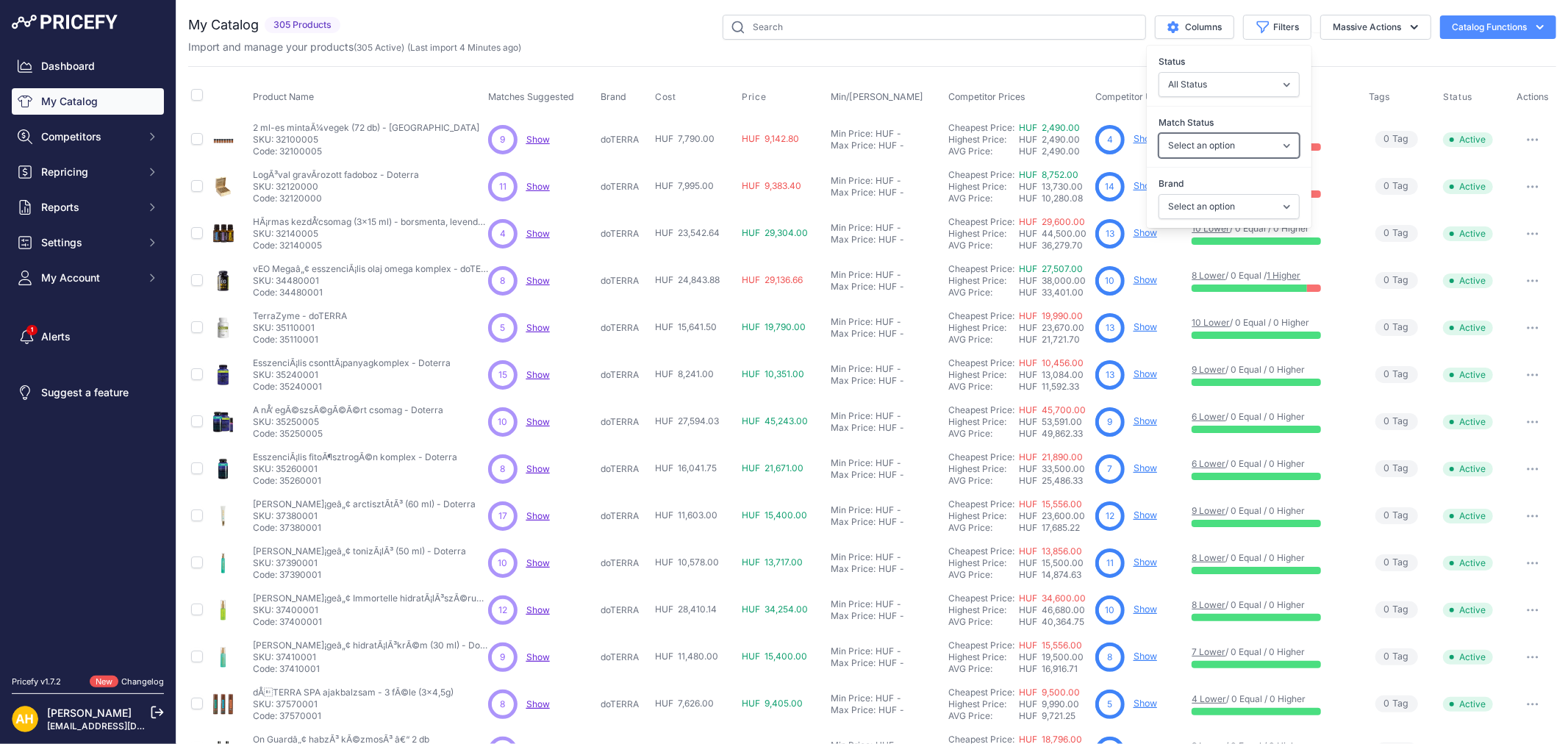
click at [1266, 147] on select "Select an option Matched Unmatched" at bounding box center [1229, 145] width 141 height 25
click at [1267, 201] on select "Select an option doTERRA" at bounding box center [1229, 207] width 141 height 25
click at [1066, 54] on div "My Catalog 305 Products" at bounding box center [872, 442] width 1368 height 854
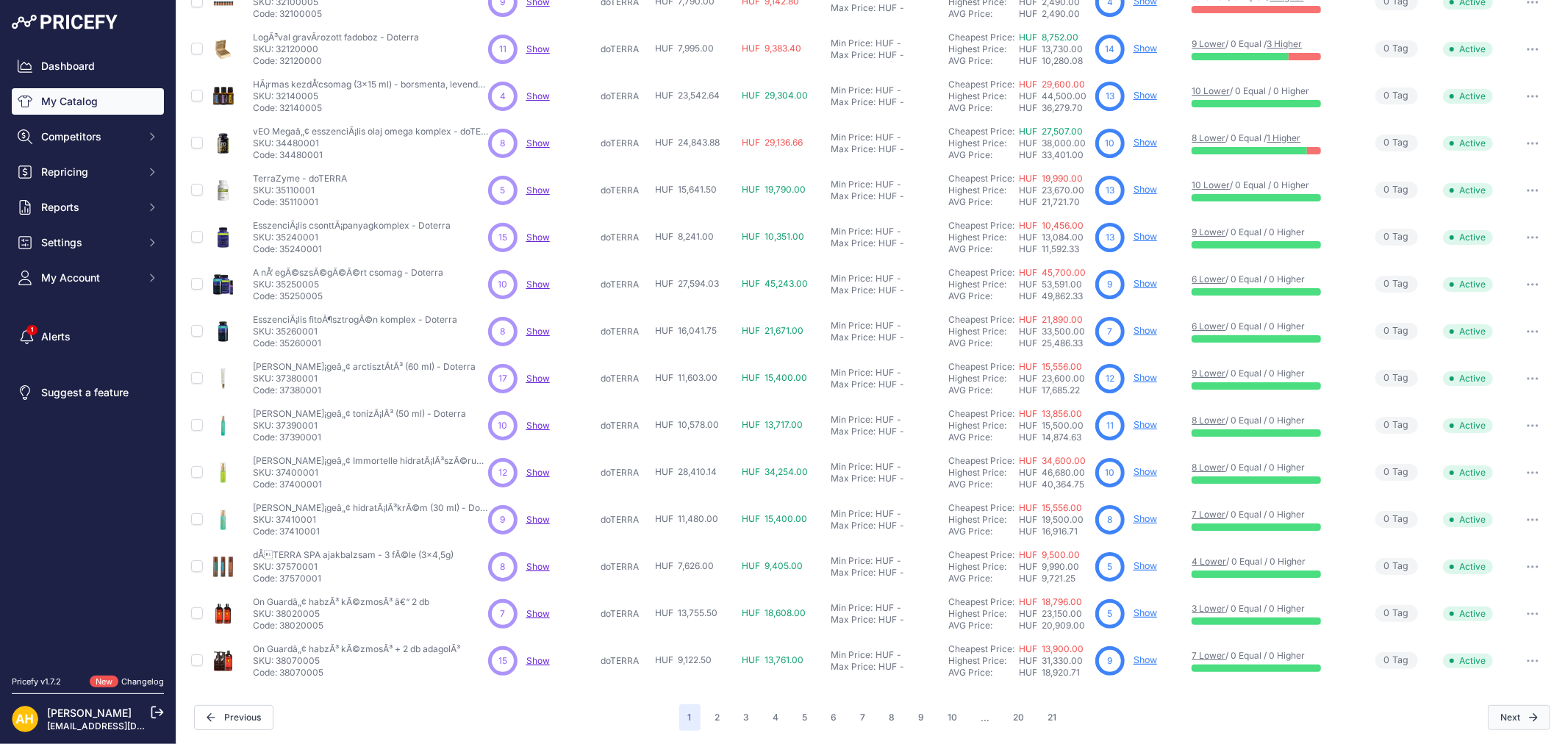
click at [1507, 718] on button "Next" at bounding box center [1518, 718] width 62 height 25
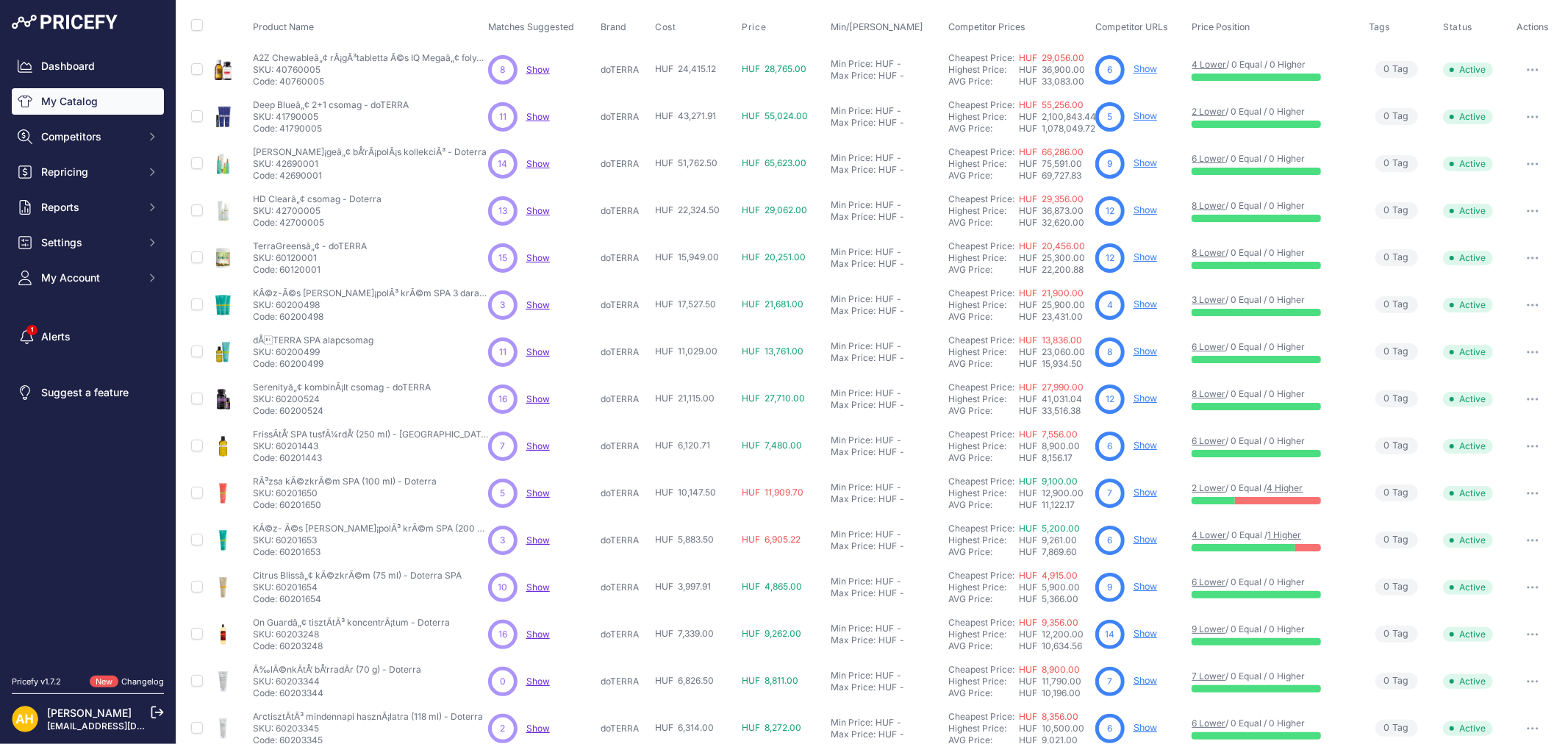
scroll to position [138, 0]
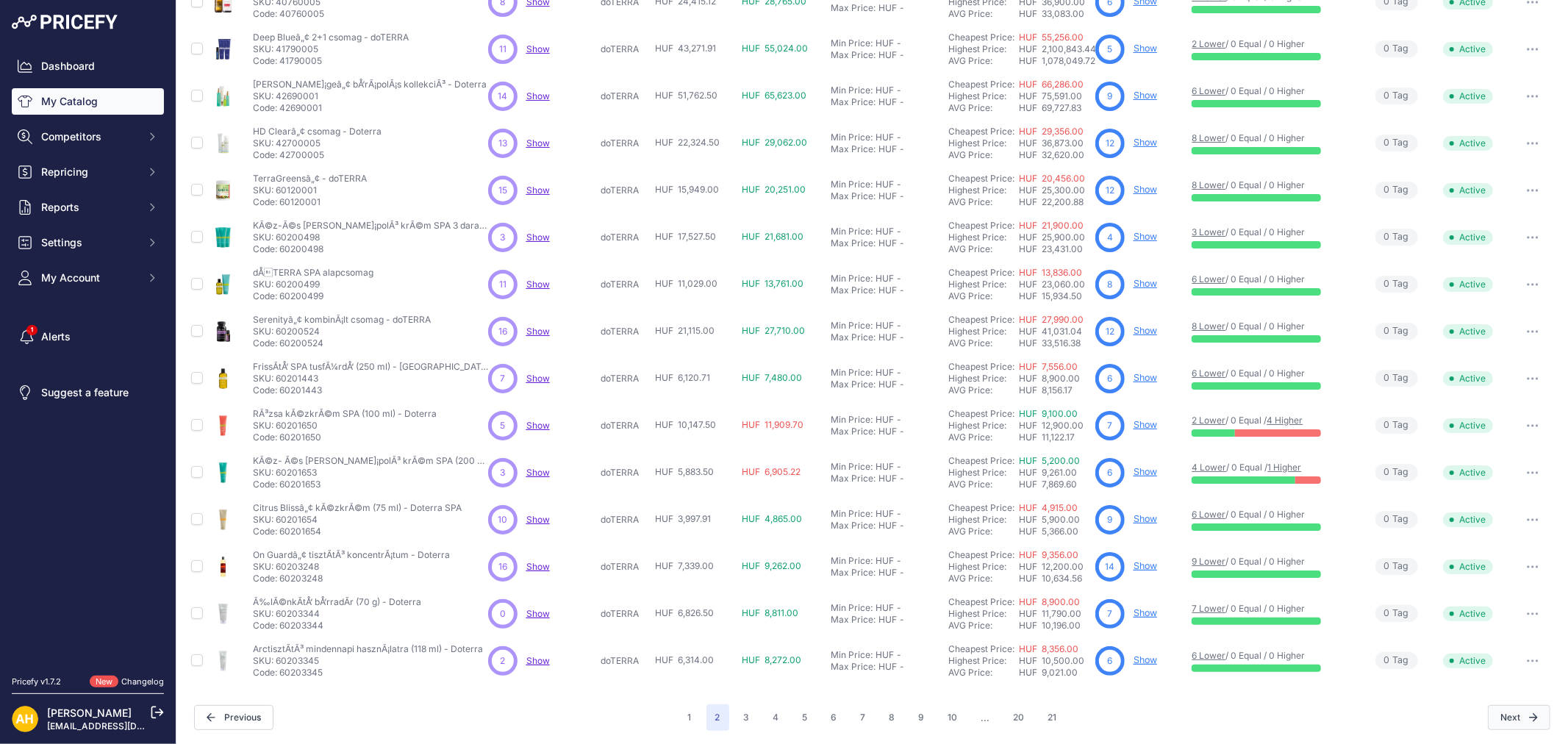
click at [1517, 708] on button "Next" at bounding box center [1518, 718] width 62 height 25
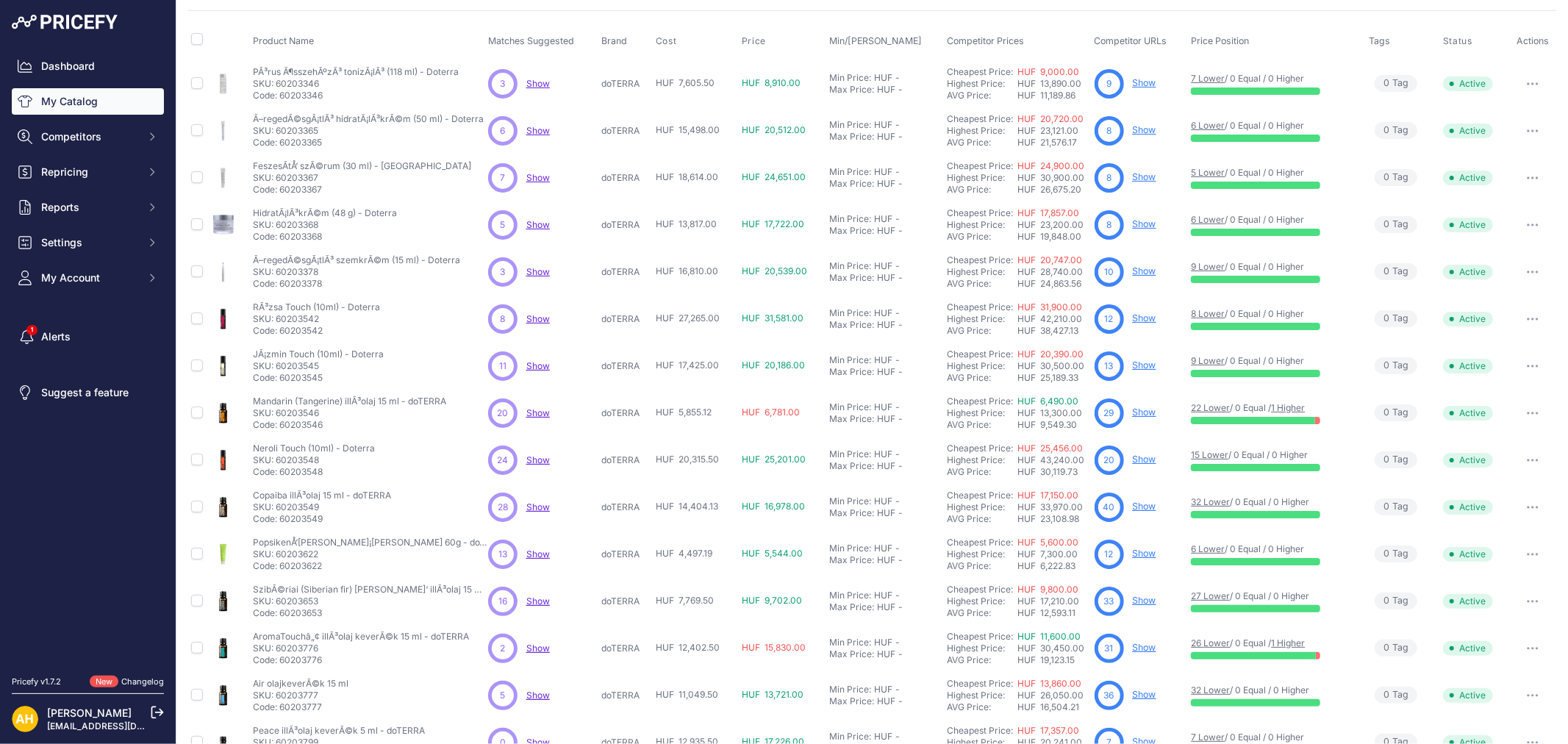
scroll to position [138, 0]
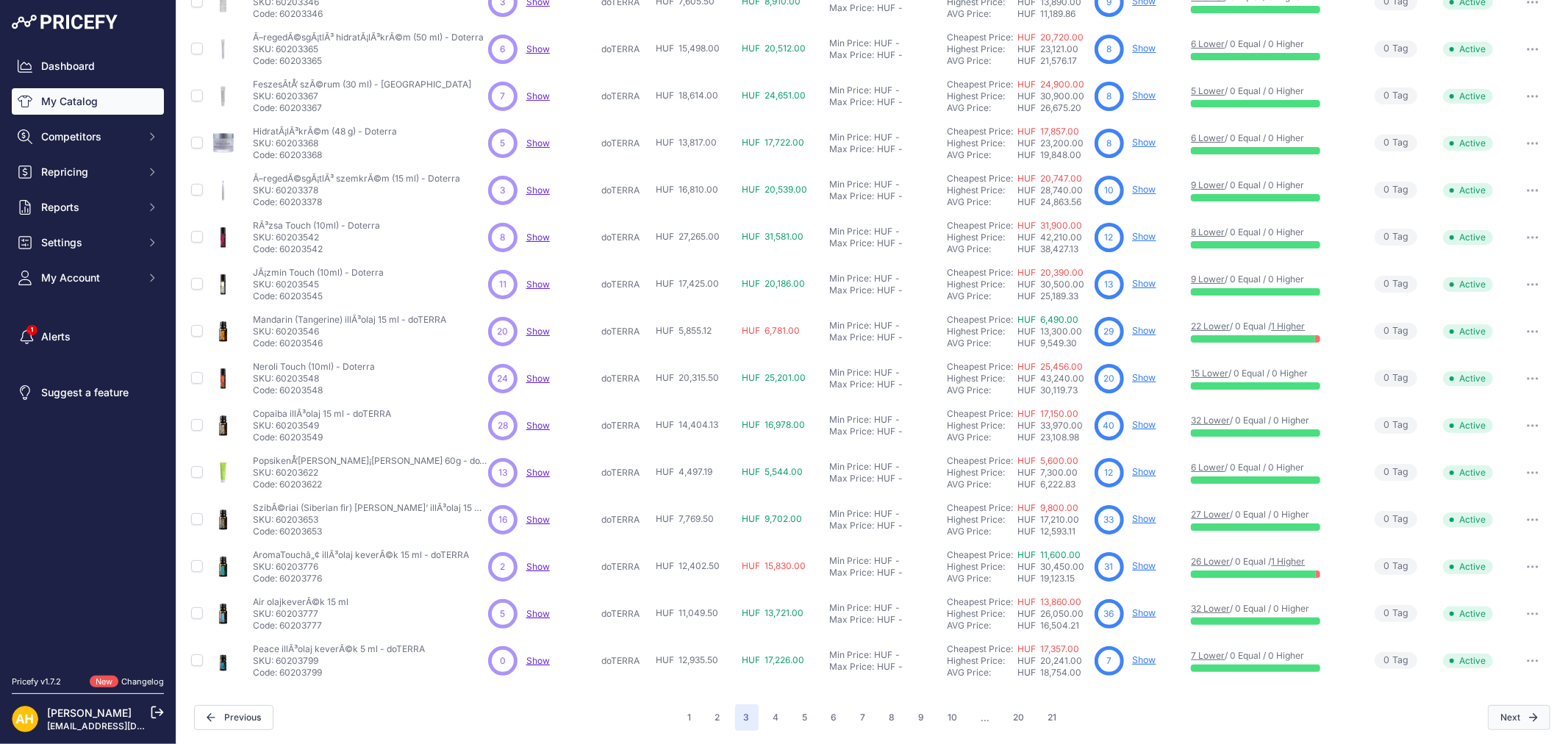
click at [1509, 716] on button "Next" at bounding box center [1518, 718] width 62 height 25
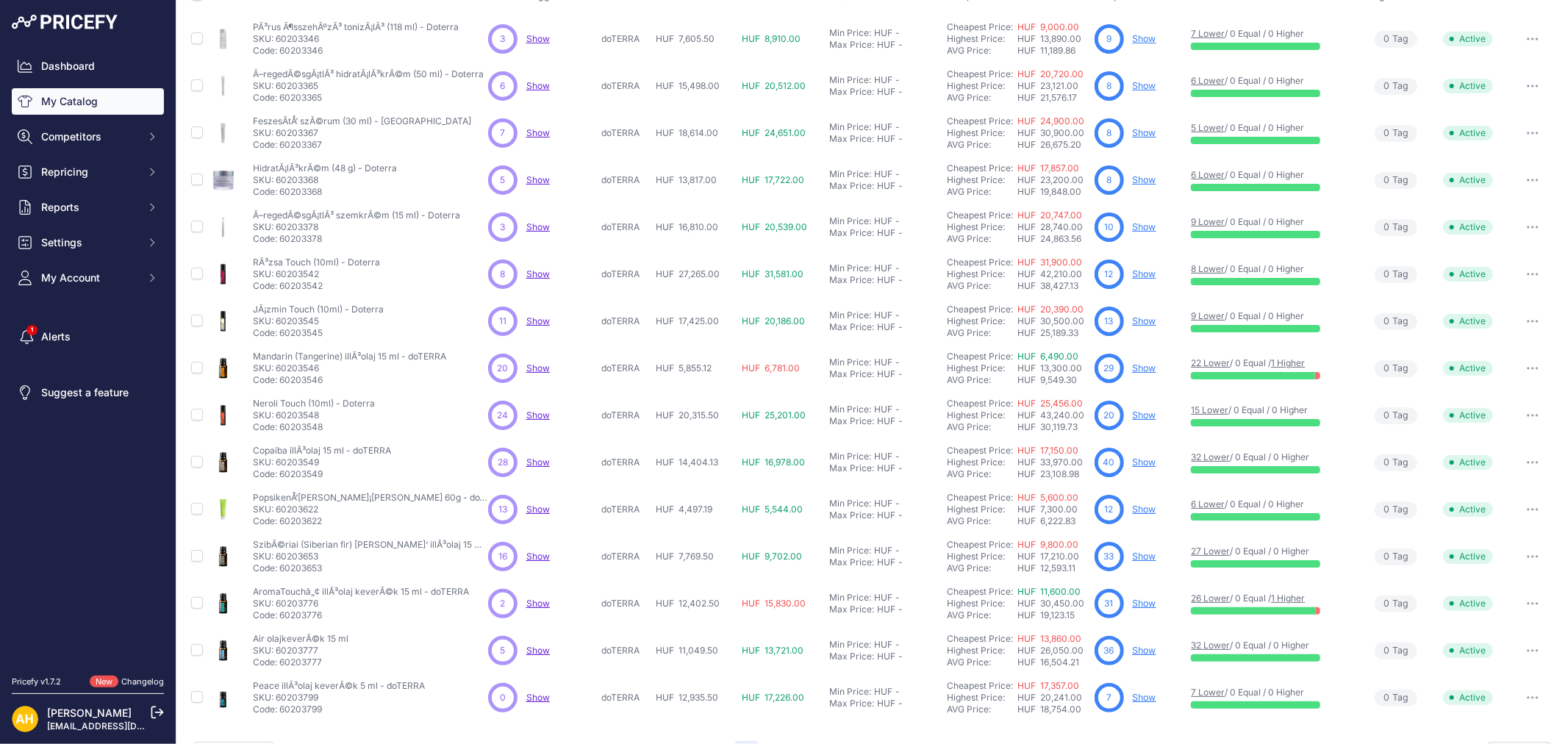
scroll to position [174, 0]
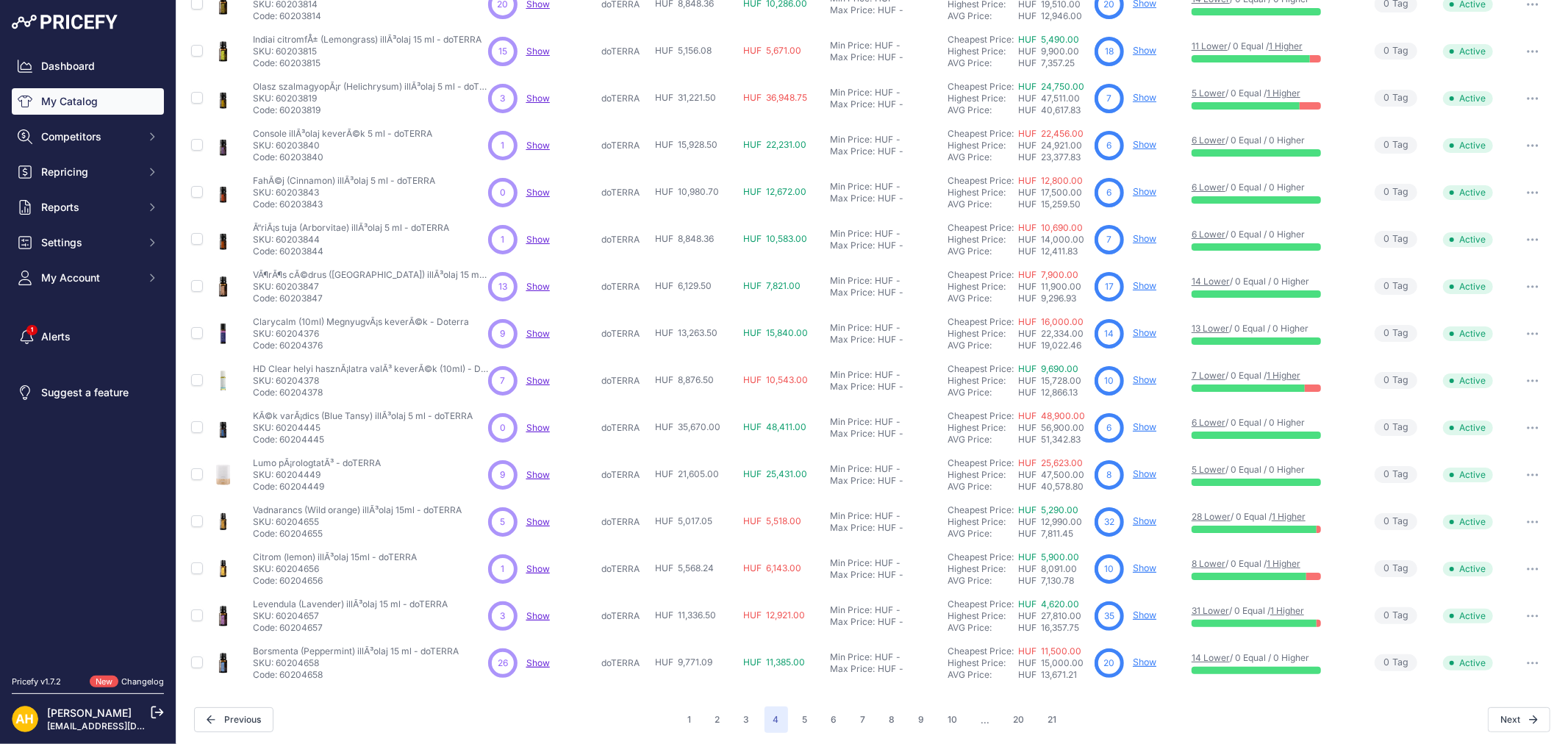
scroll to position [138, 0]
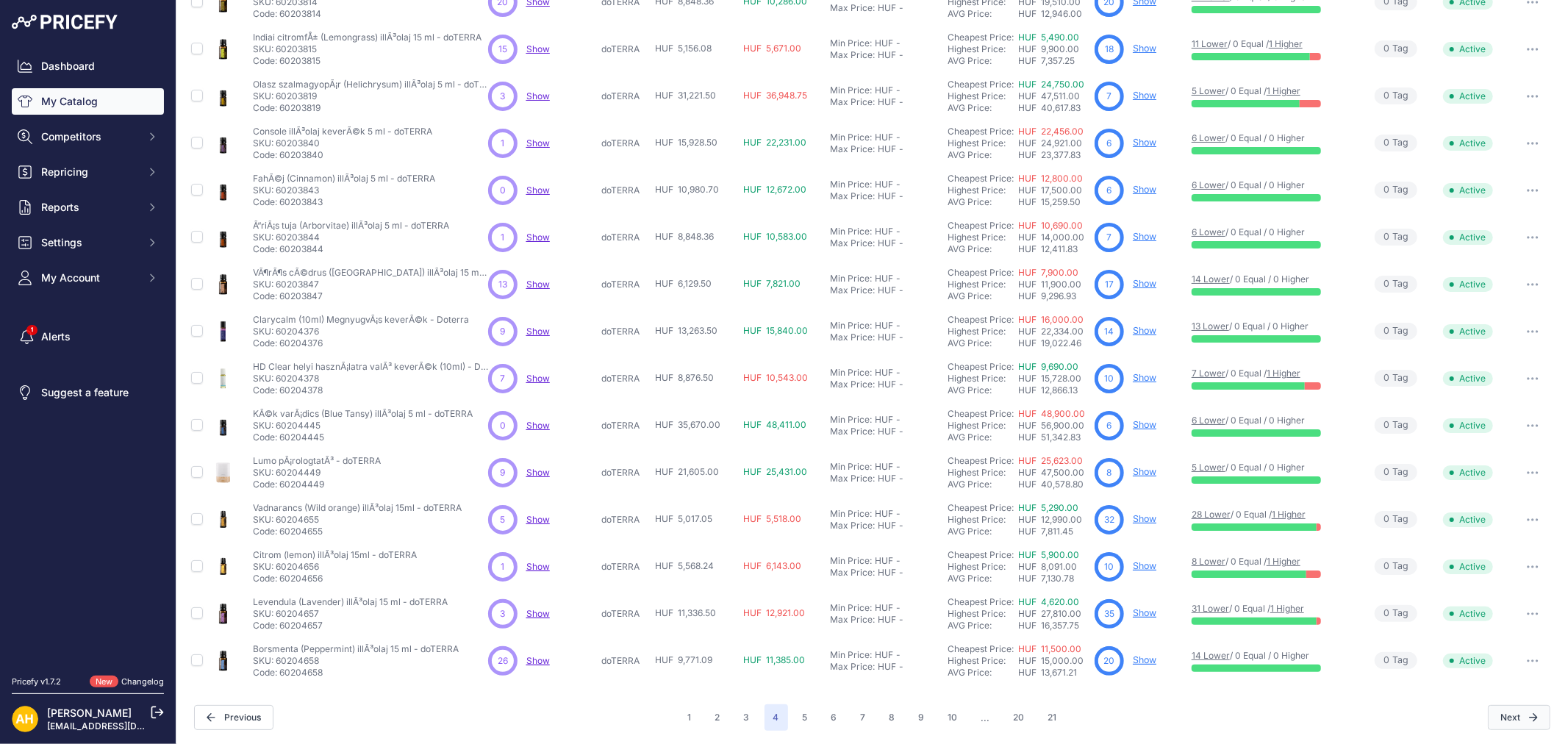
click at [1523, 725] on button "Next" at bounding box center [1518, 718] width 62 height 25
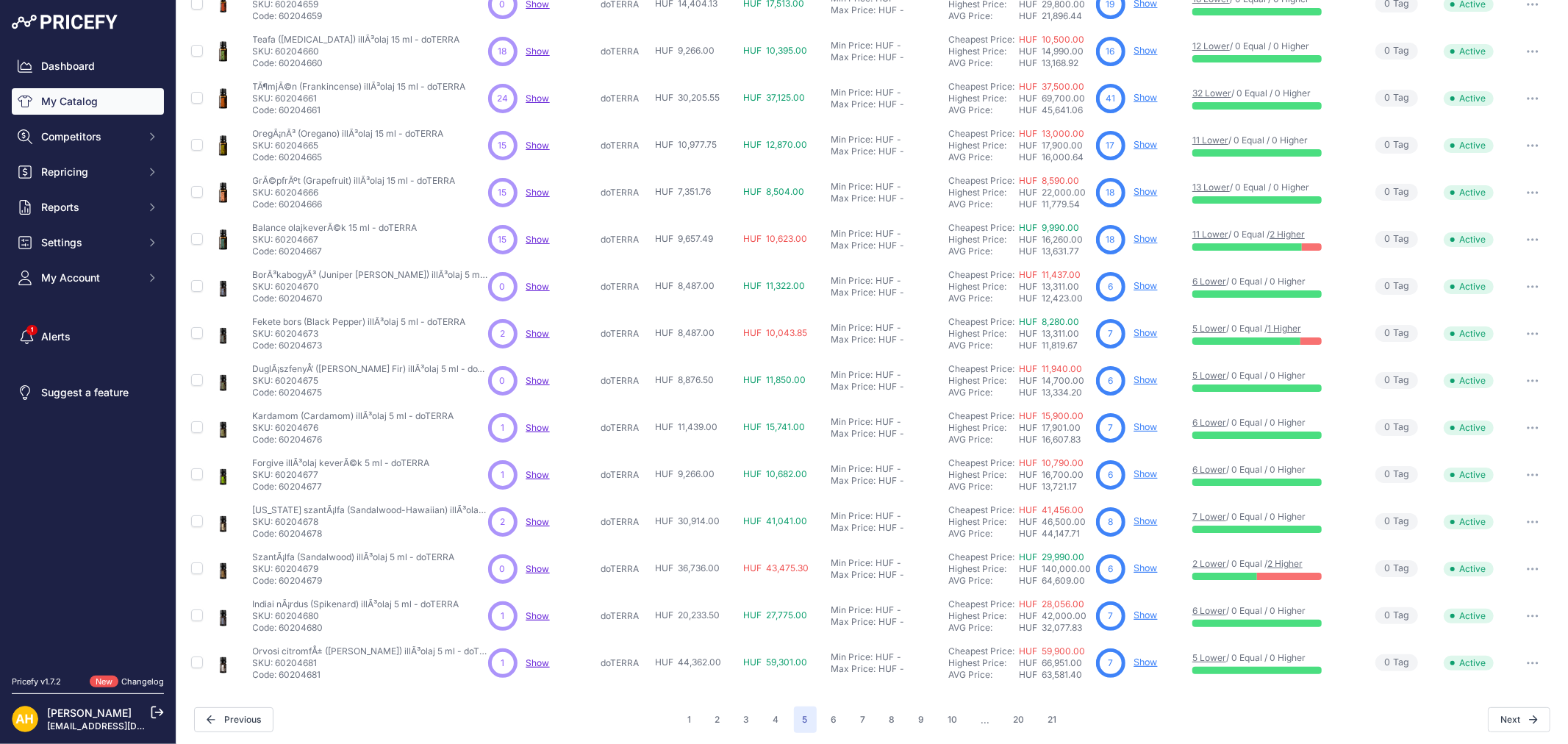
scroll to position [138, 0]
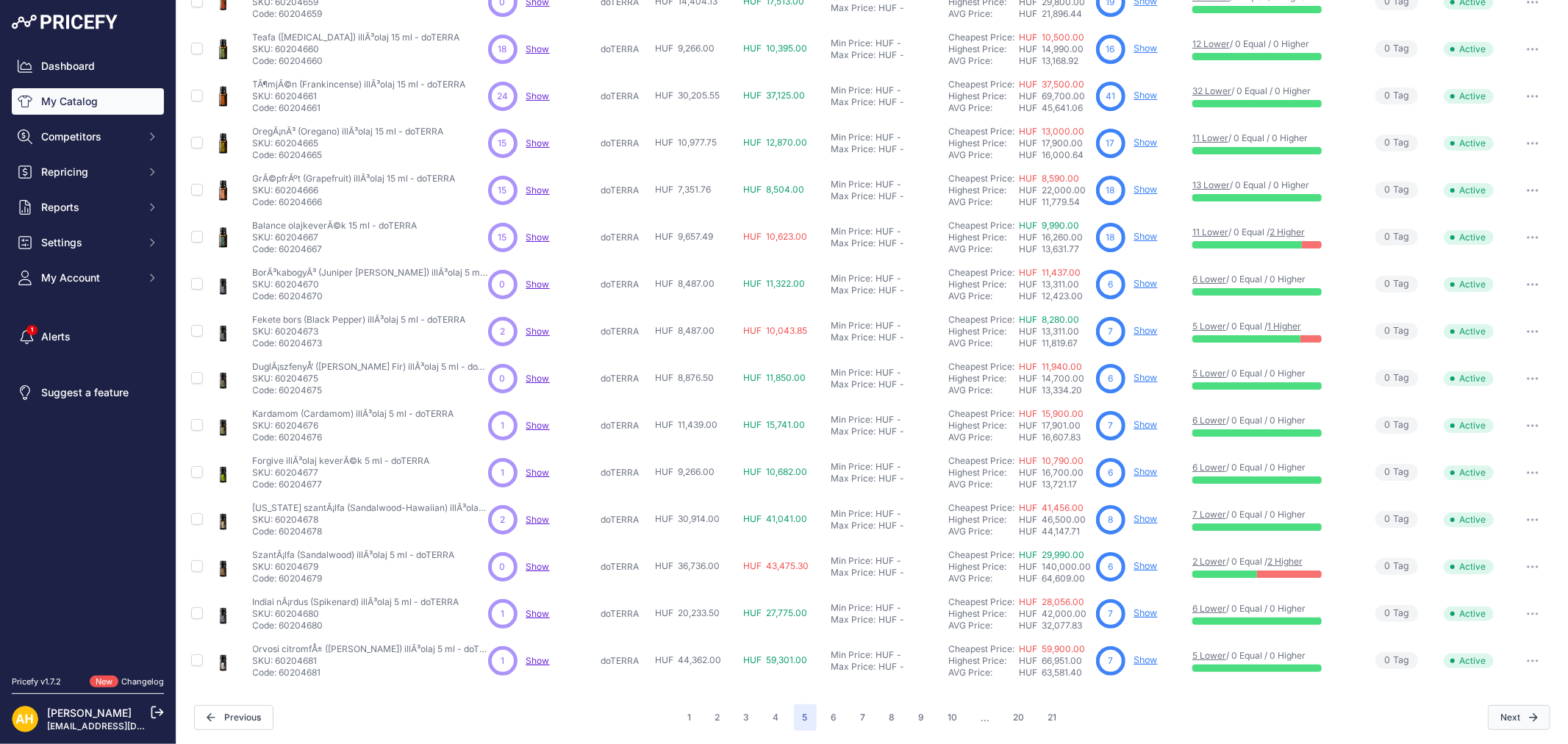
click at [1513, 714] on button "Next" at bounding box center [1518, 718] width 62 height 25
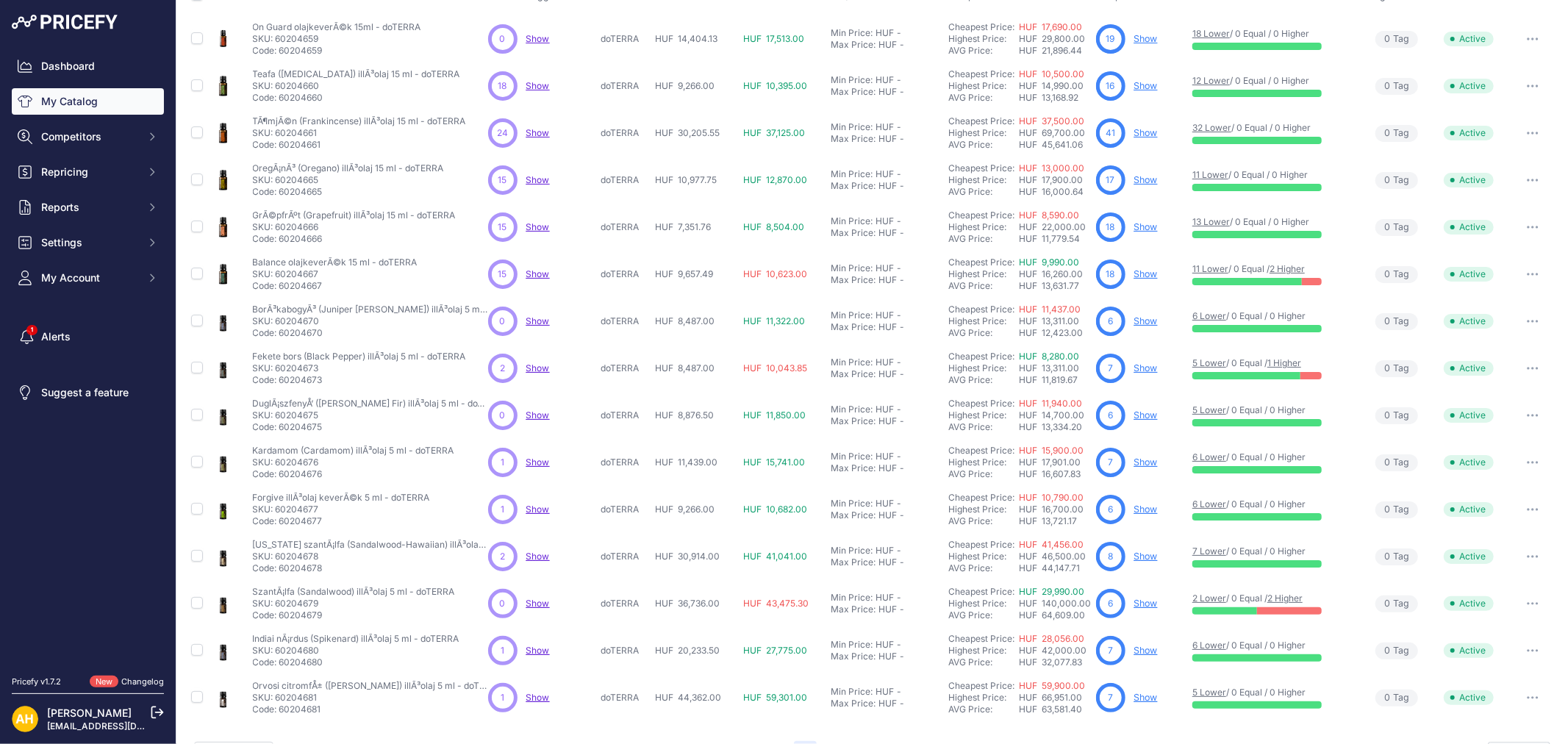
scroll to position [174, 0]
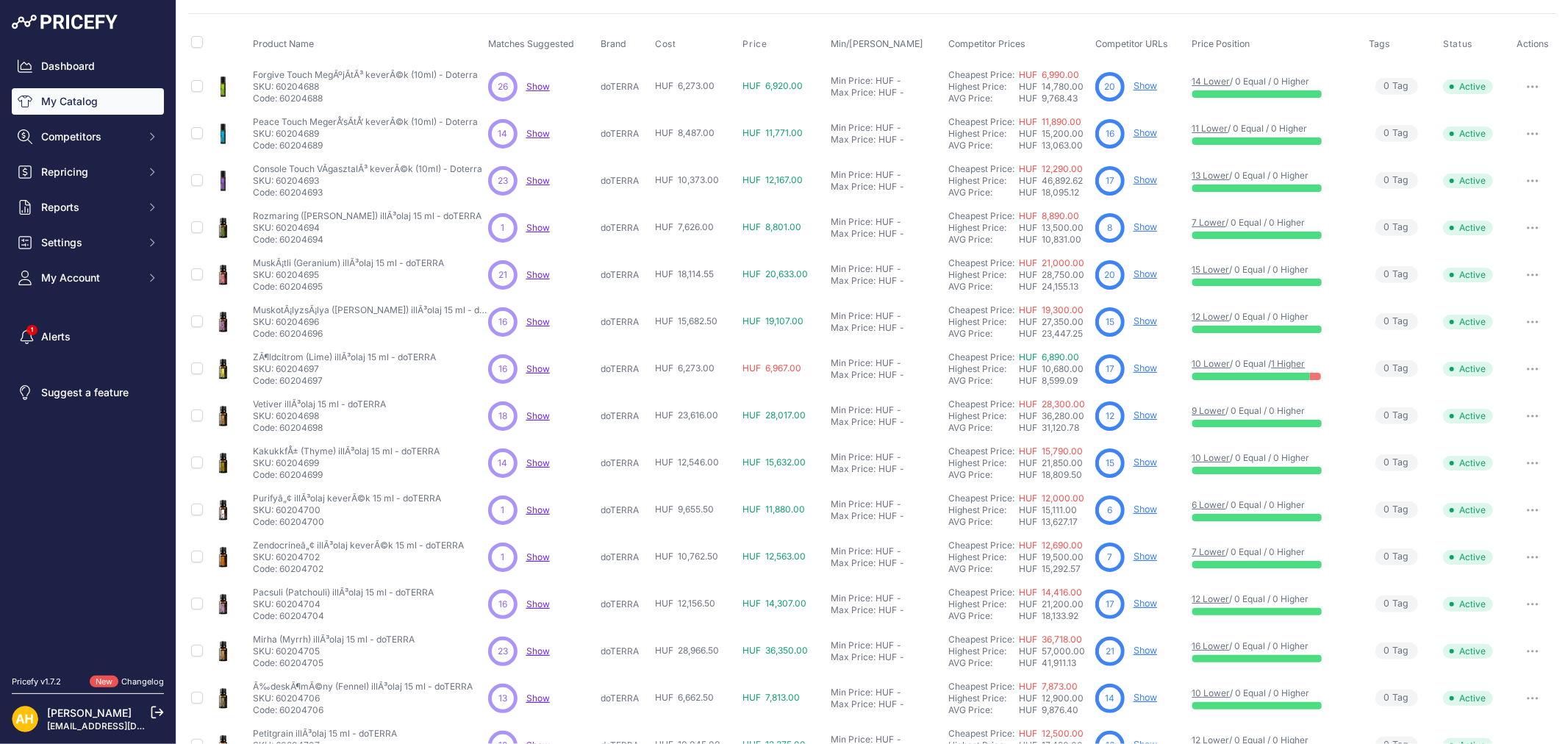
scroll to position [82, 0]
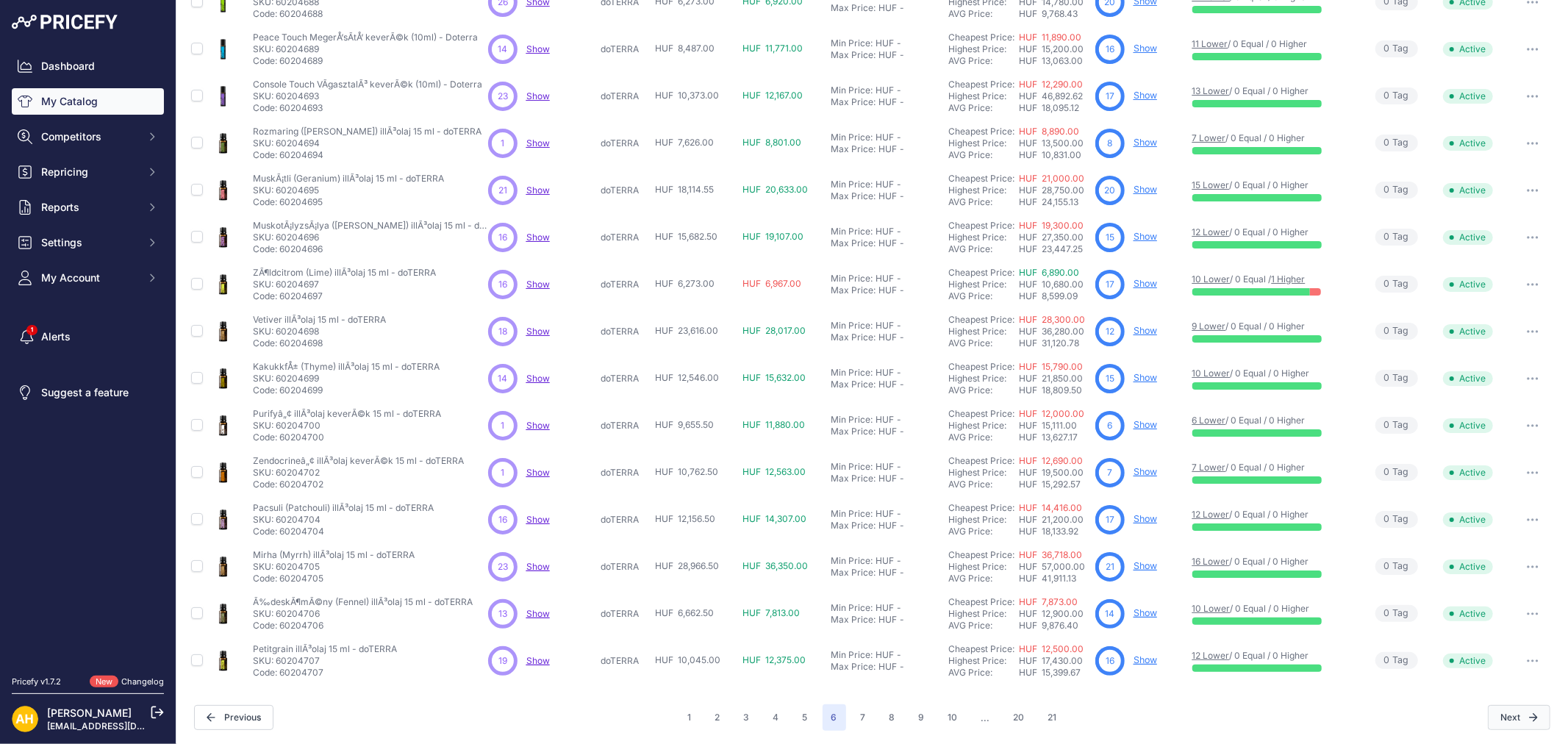
click at [1492, 712] on button "Next" at bounding box center [1518, 718] width 62 height 25
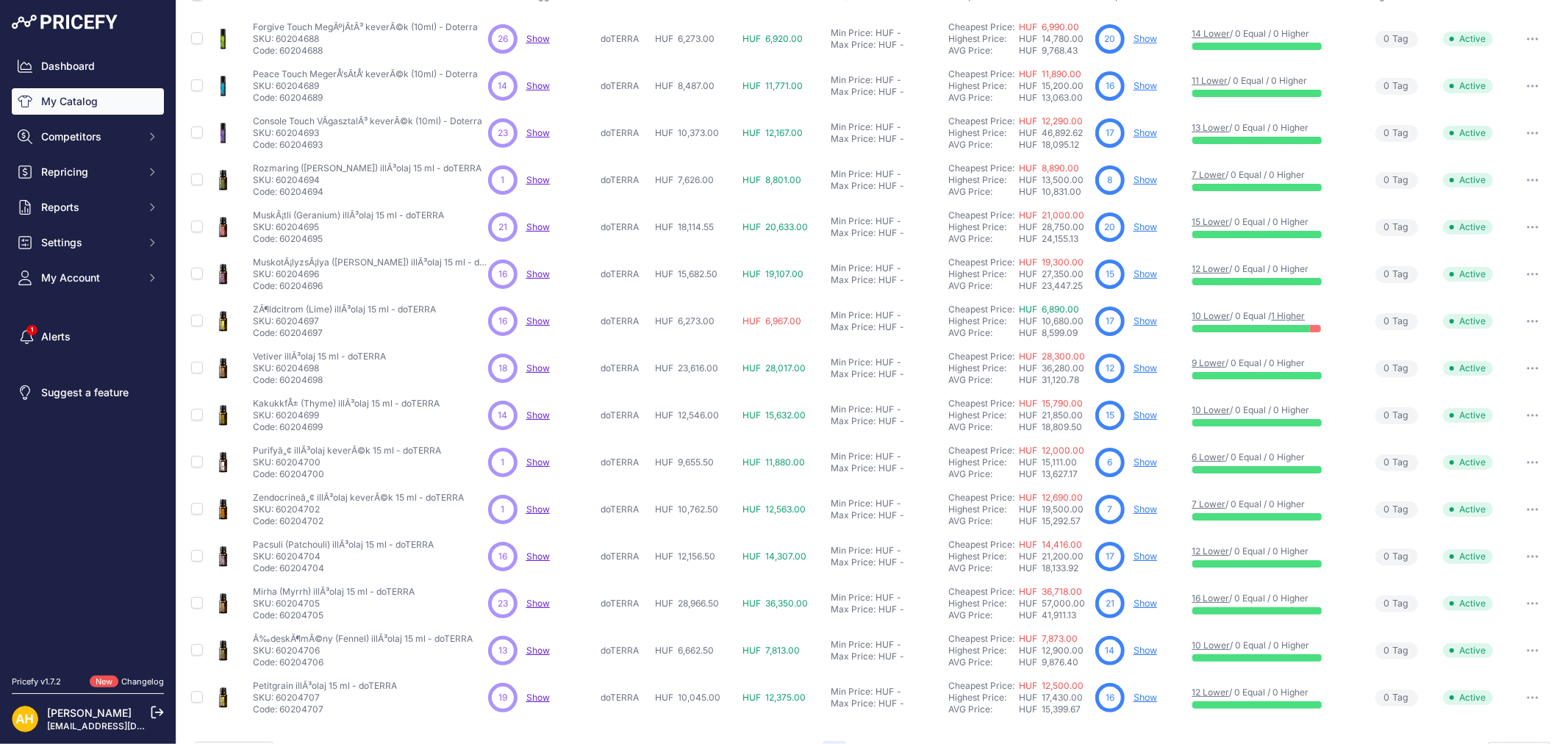
scroll to position [174, 0]
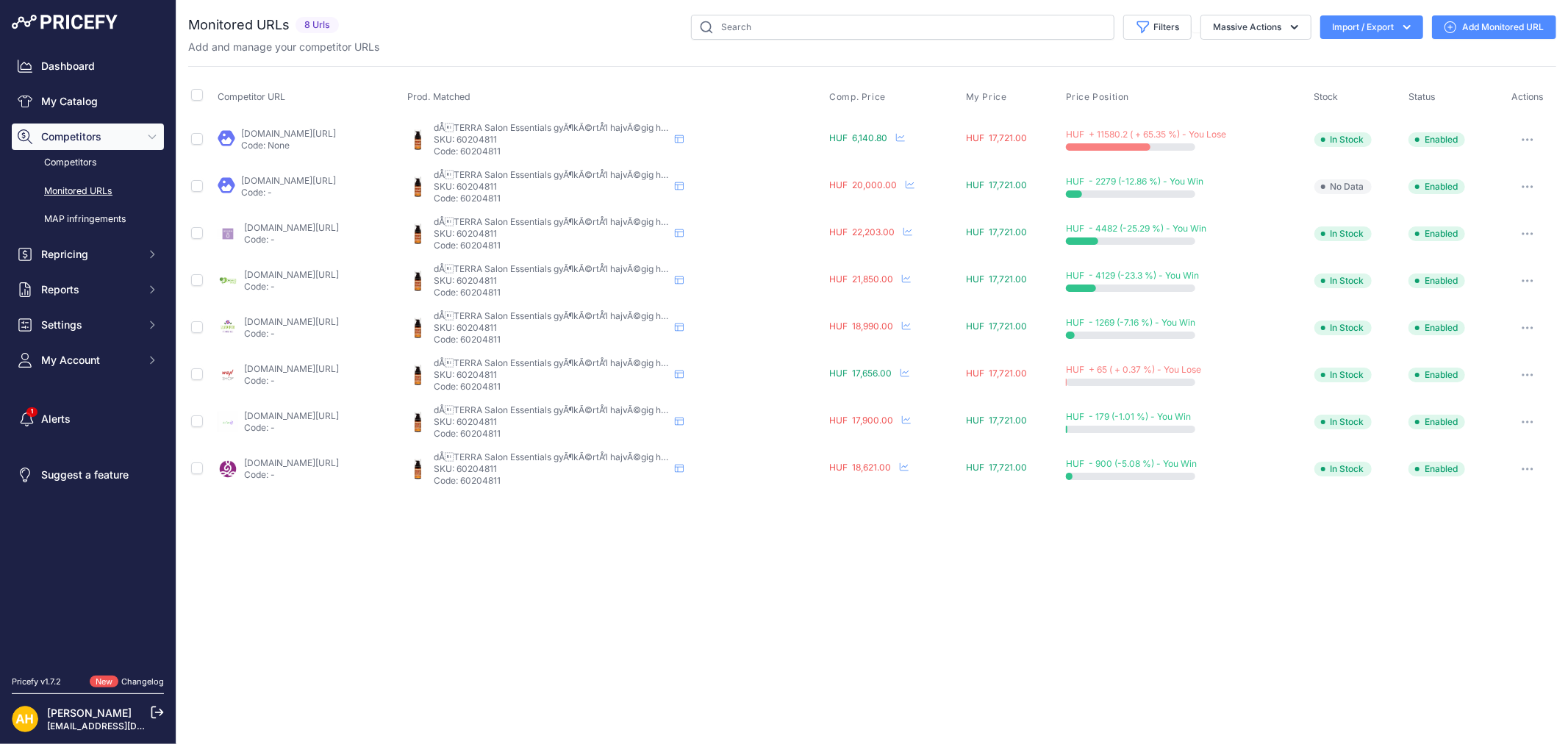
click at [302, 131] on link "[DOMAIN_NAME][URL]" at bounding box center [288, 134] width 95 height 11
click at [1531, 134] on button "button" at bounding box center [1528, 139] width 30 height 20
click at [1474, 214] on link "Edit Competitor URL" at bounding box center [1478, 218] width 150 height 23
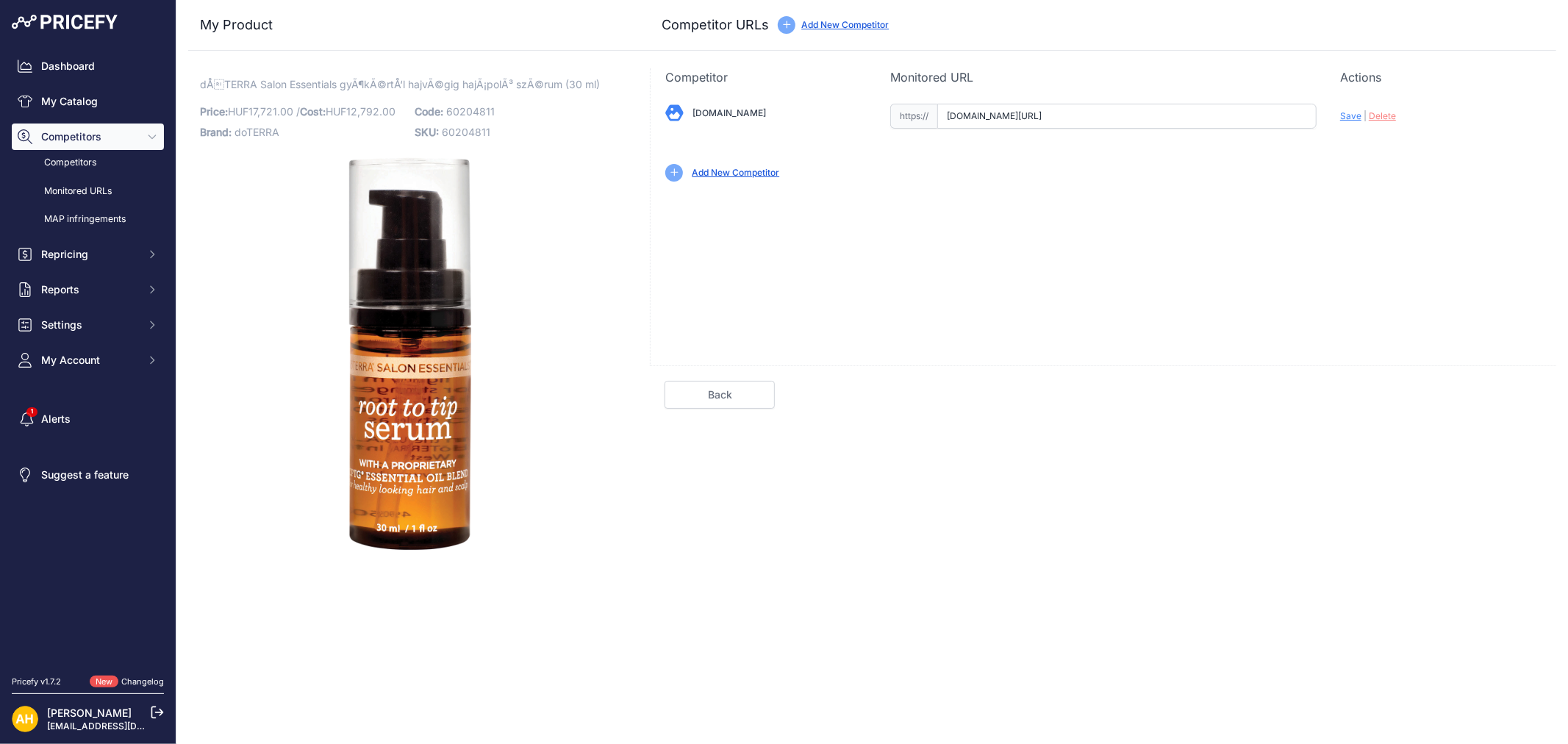
click at [995, 114] on input "[DOMAIN_NAME][URL]" at bounding box center [1127, 116] width 379 height 25
paste input "[URL][DOMAIN_NAME]"
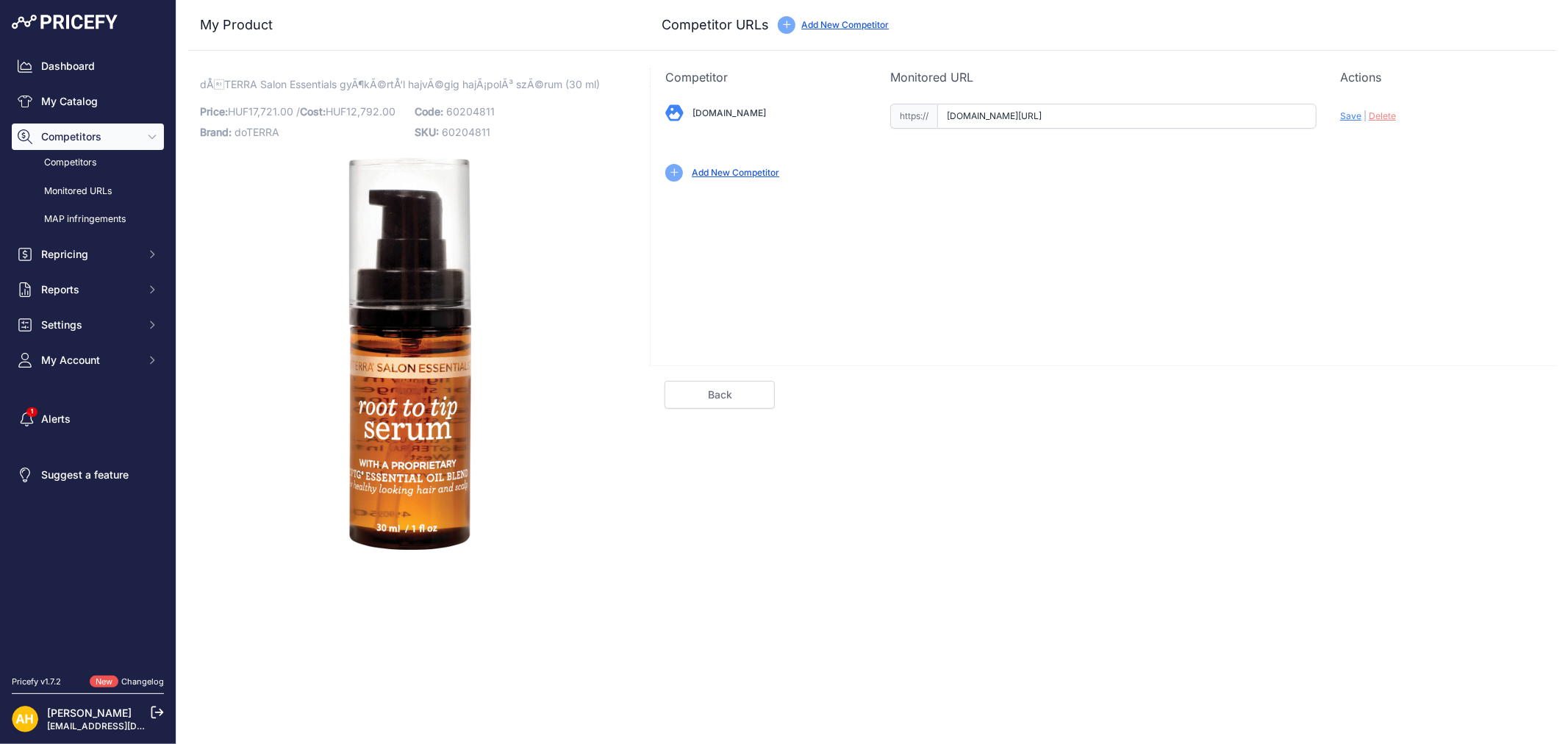
click at [1348, 116] on span "Save" at bounding box center [1350, 116] width 21 height 11
type input "[URL][DOMAIN_NAME]"
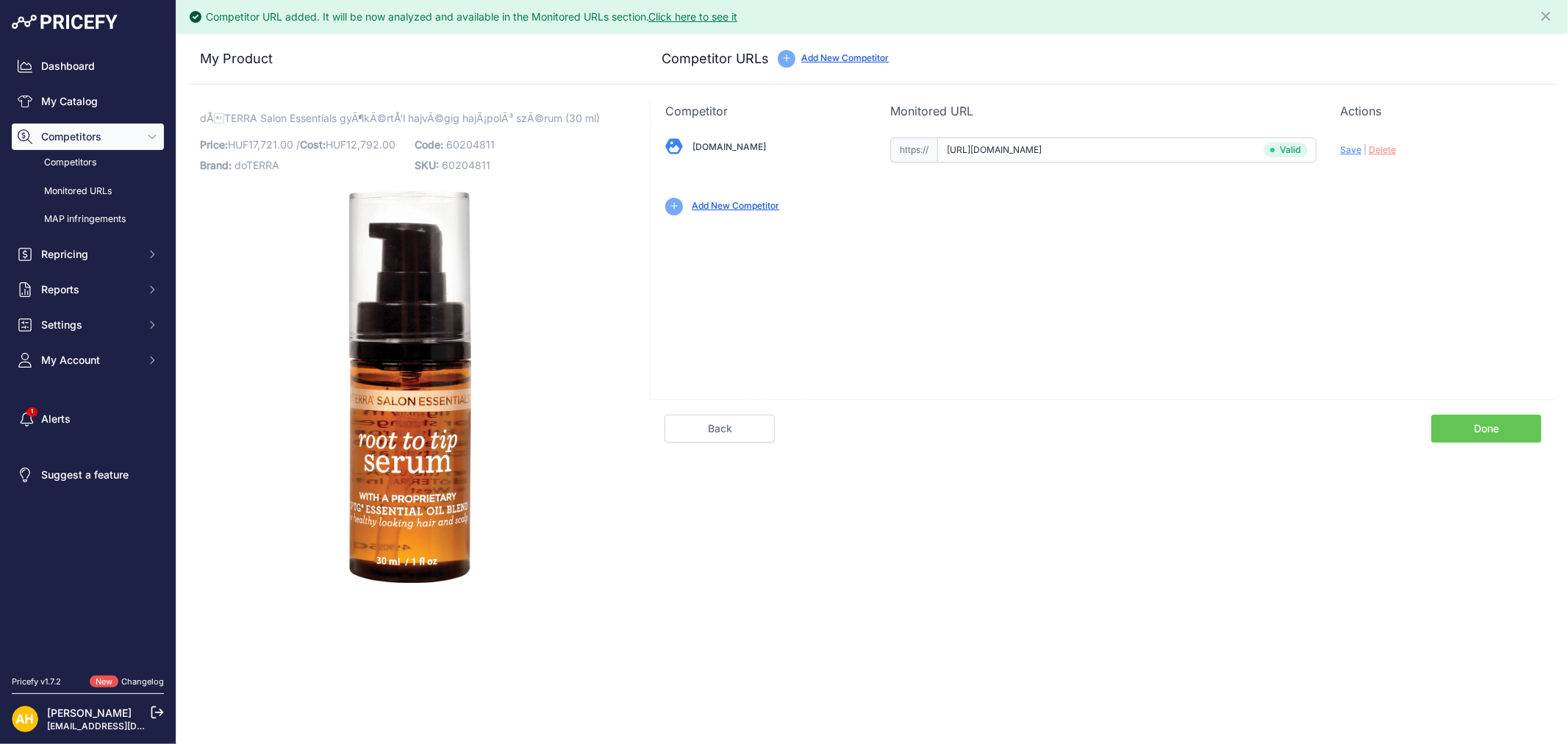
click at [1486, 427] on link "Done" at bounding box center [1486, 428] width 110 height 28
